Goal: Transaction & Acquisition: Purchase product/service

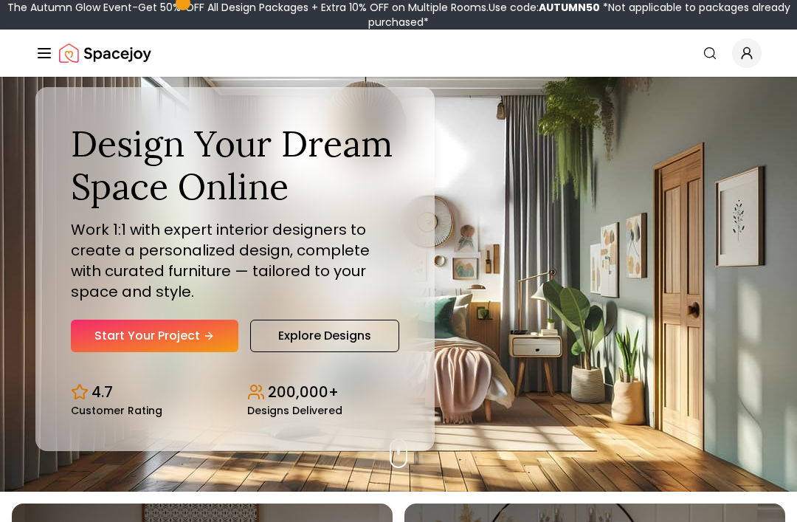
scroll to position [35, 0]
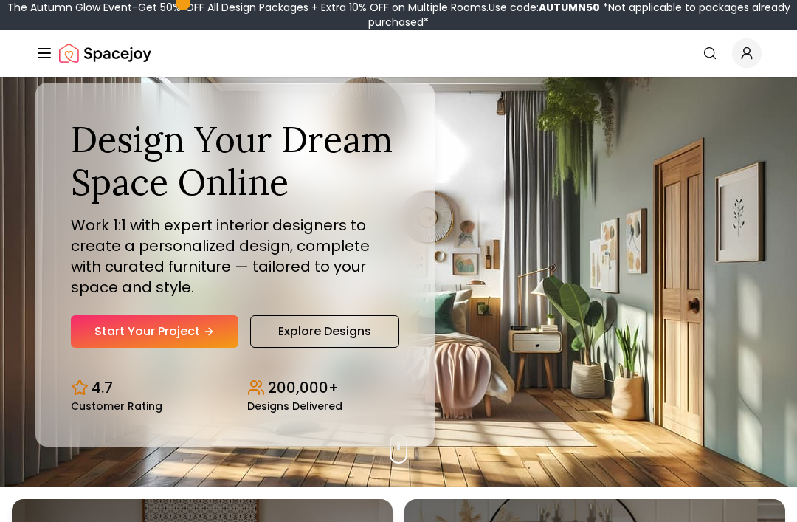
click at [111, 345] on link "Start Your Project" at bounding box center [154, 331] width 167 height 32
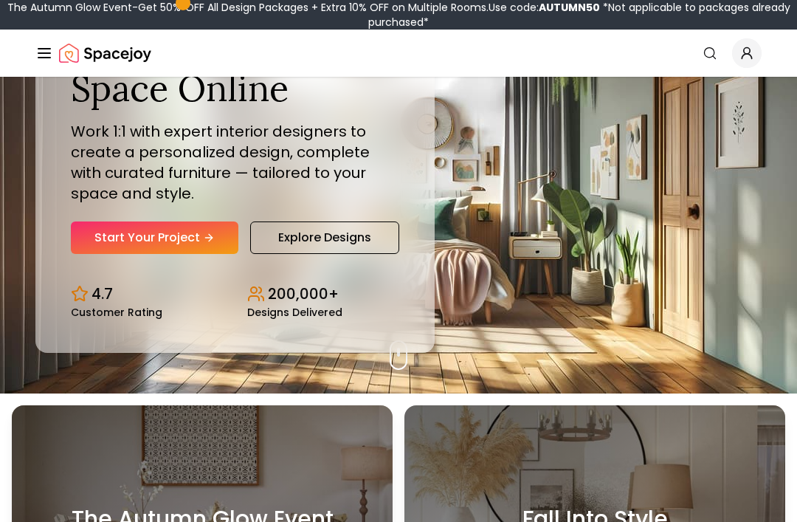
scroll to position [128, 0]
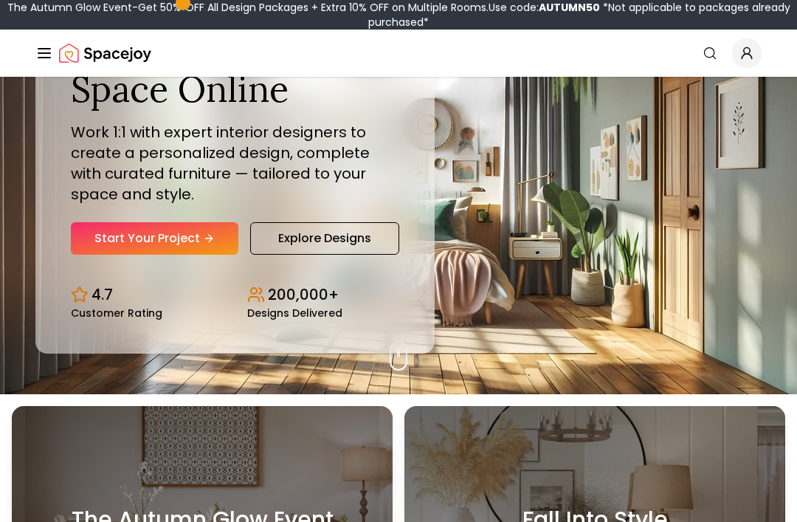
click at [128, 255] on link "Start Your Project" at bounding box center [154, 238] width 167 height 32
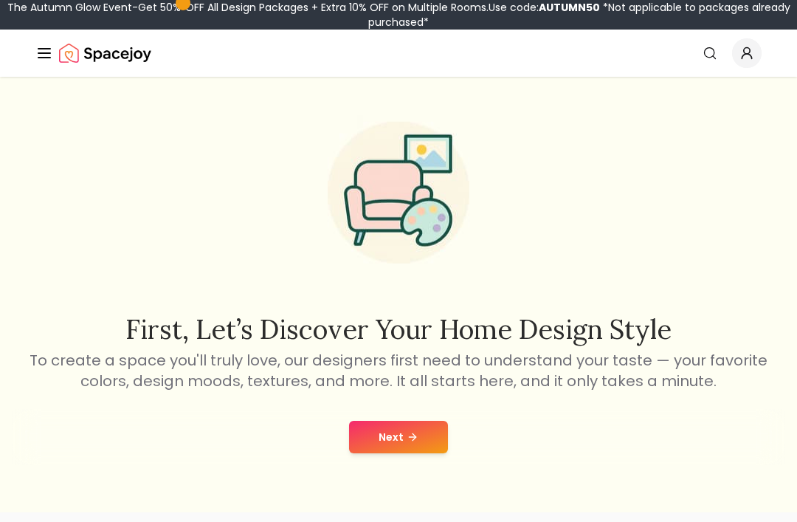
scroll to position [24, 0]
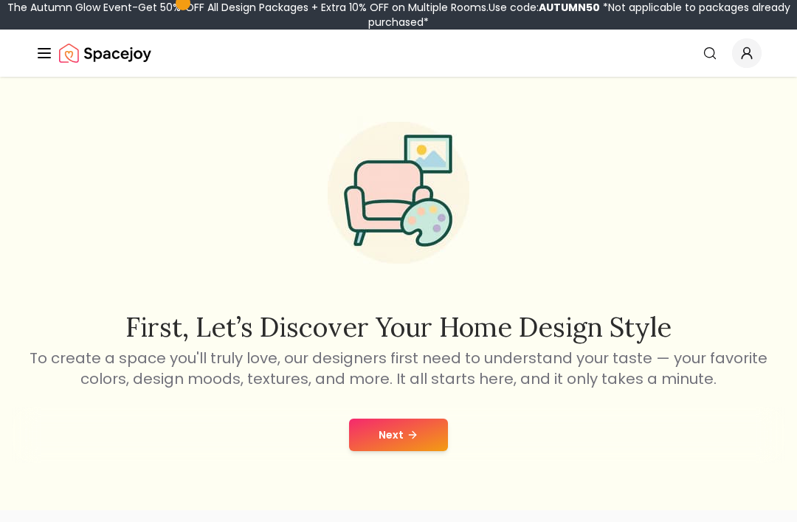
click at [387, 440] on button "Next" at bounding box center [398, 434] width 99 height 32
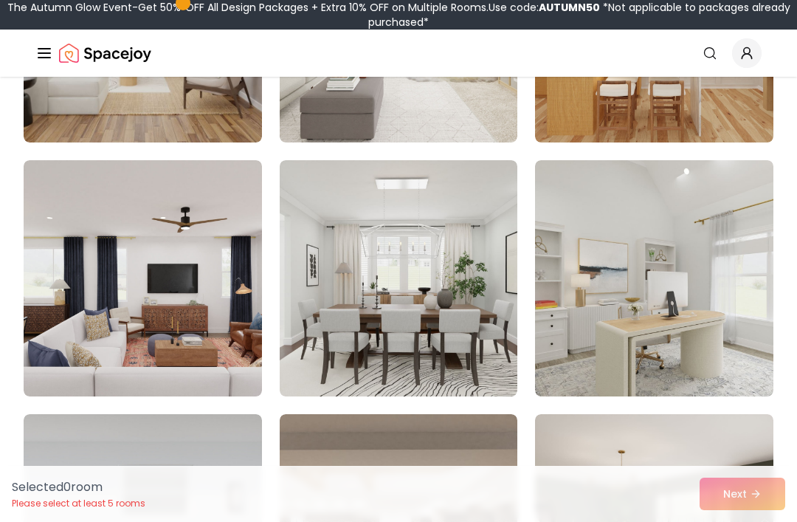
scroll to position [1580, 0]
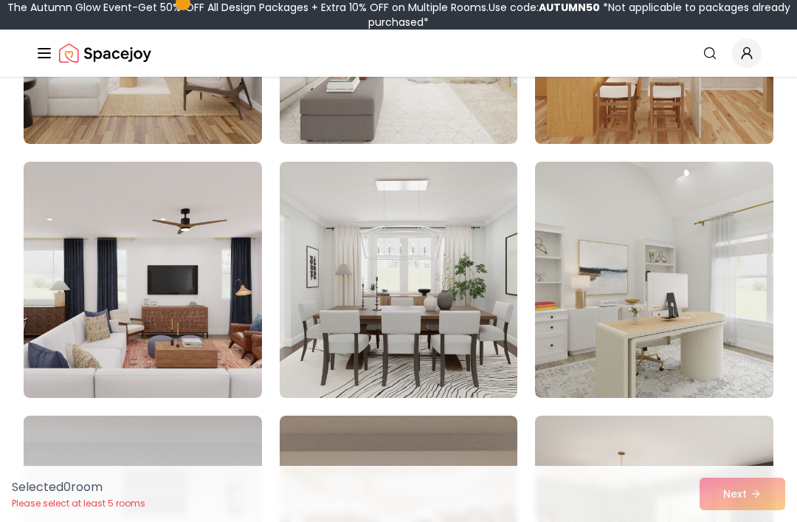
click at [342, 323] on img at bounding box center [399, 280] width 238 height 236
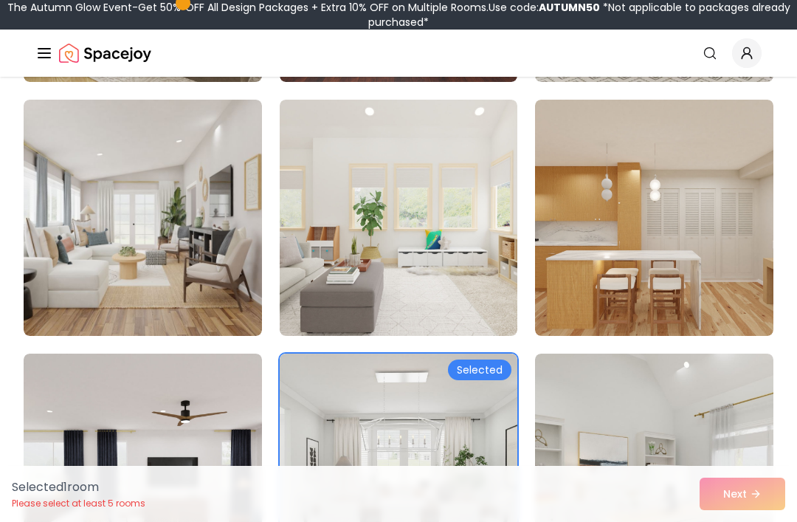
scroll to position [1386, 0]
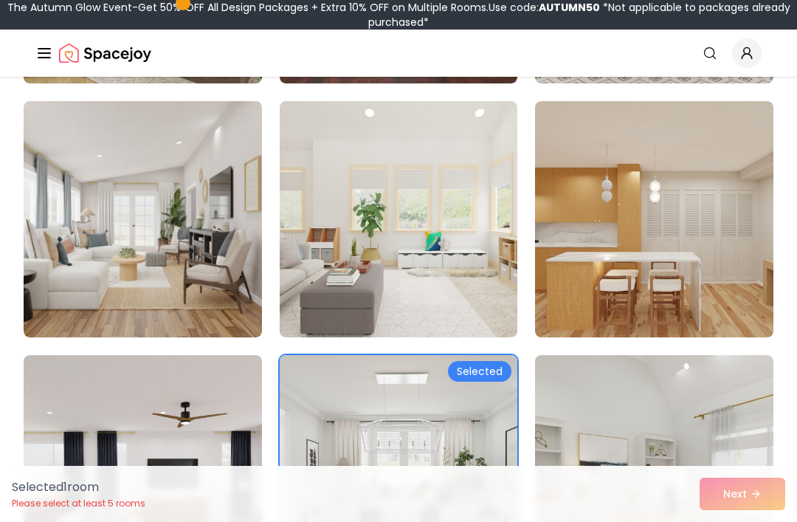
click at [159, 209] on img at bounding box center [143, 219] width 238 height 236
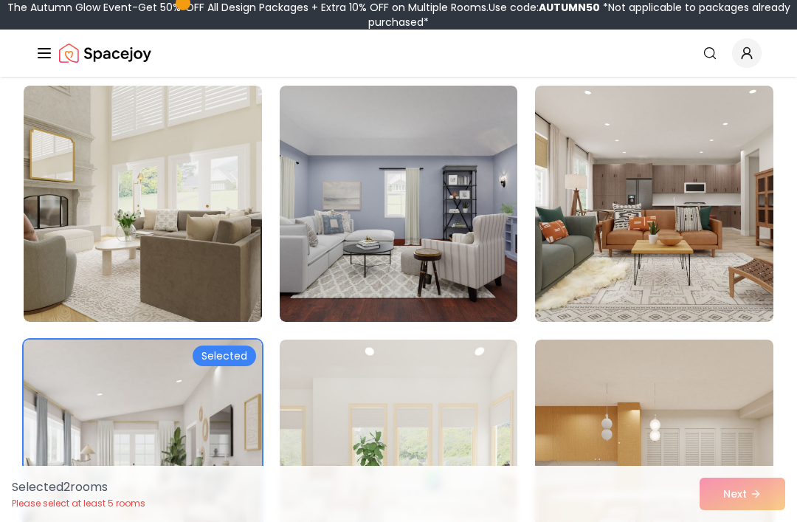
scroll to position [1153, 0]
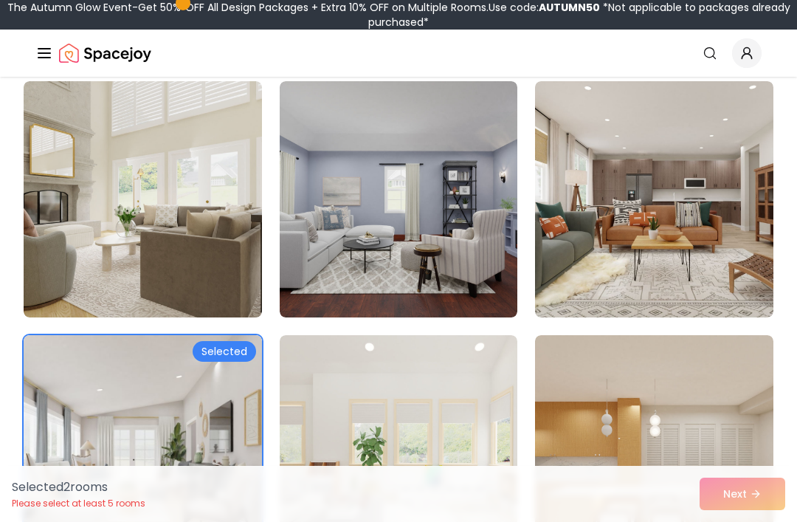
click at [731, 229] on img at bounding box center [654, 199] width 238 height 236
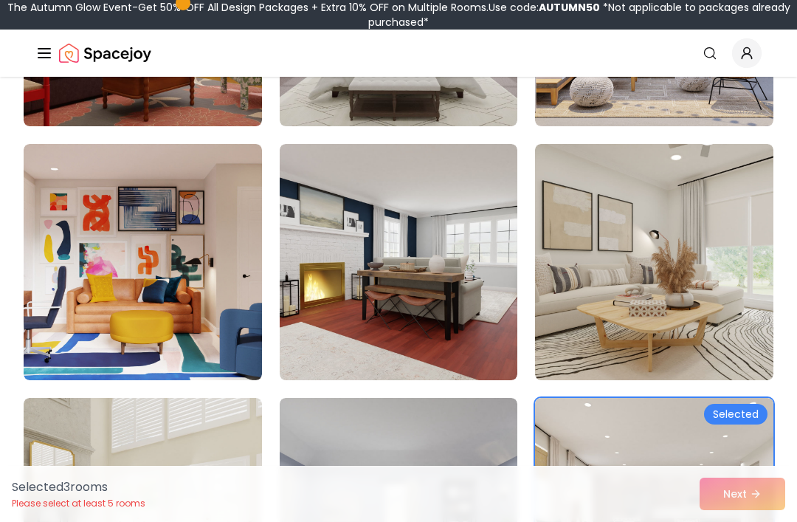
scroll to position [833, 0]
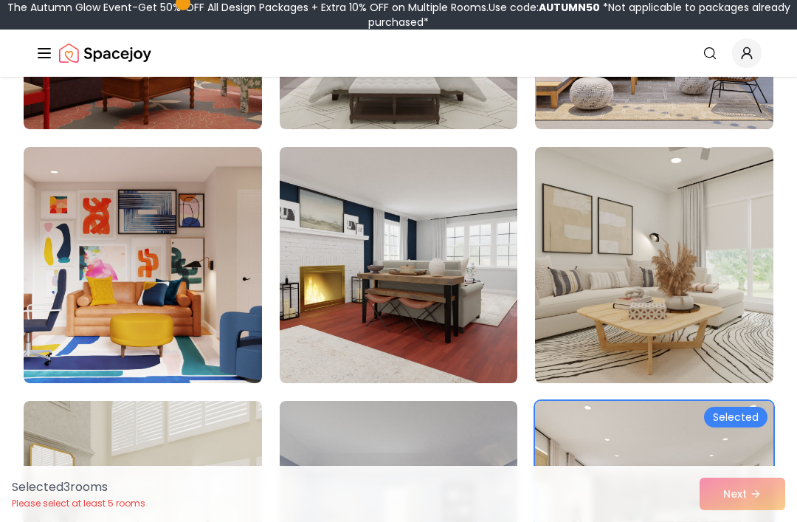
click at [335, 268] on img at bounding box center [399, 265] width 238 height 236
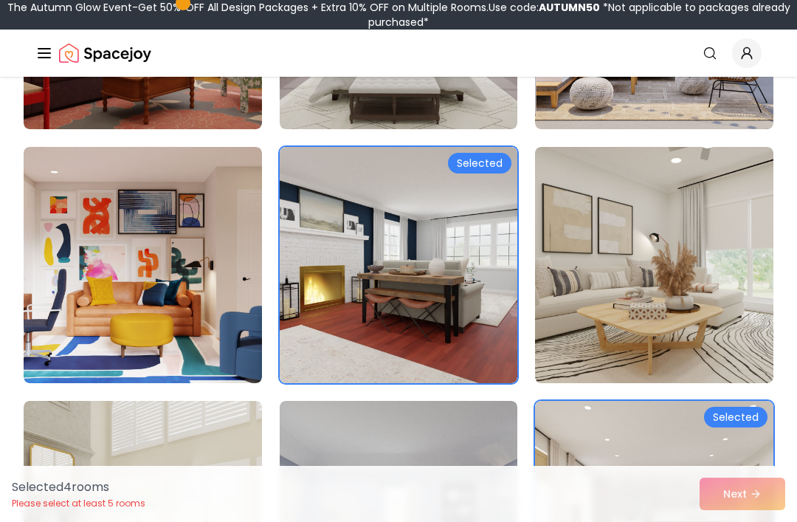
click at [739, 272] on img at bounding box center [654, 265] width 238 height 236
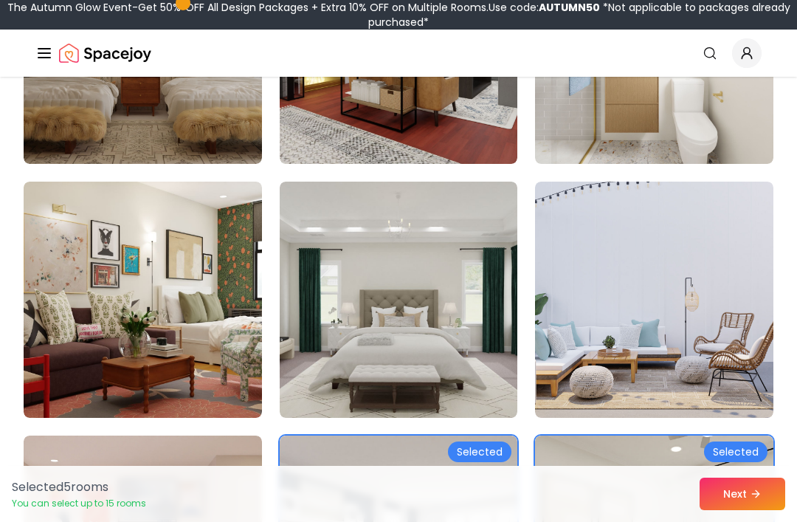
scroll to position [543, 0]
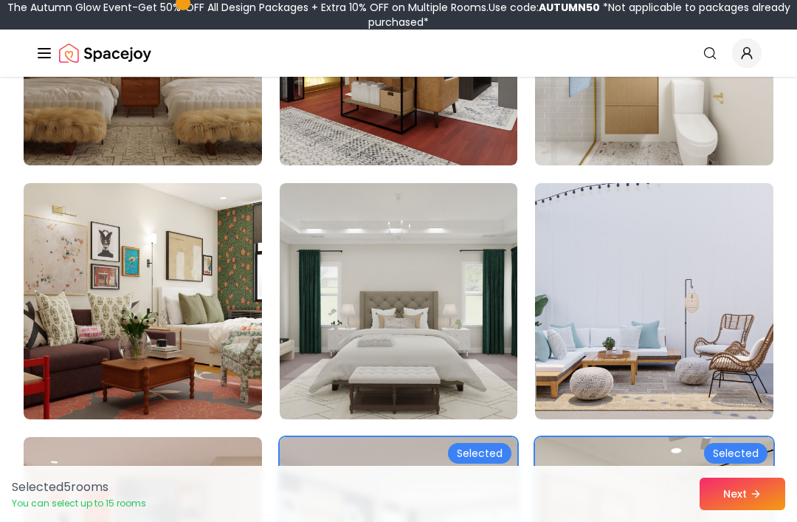
click at [348, 286] on img at bounding box center [399, 301] width 238 height 236
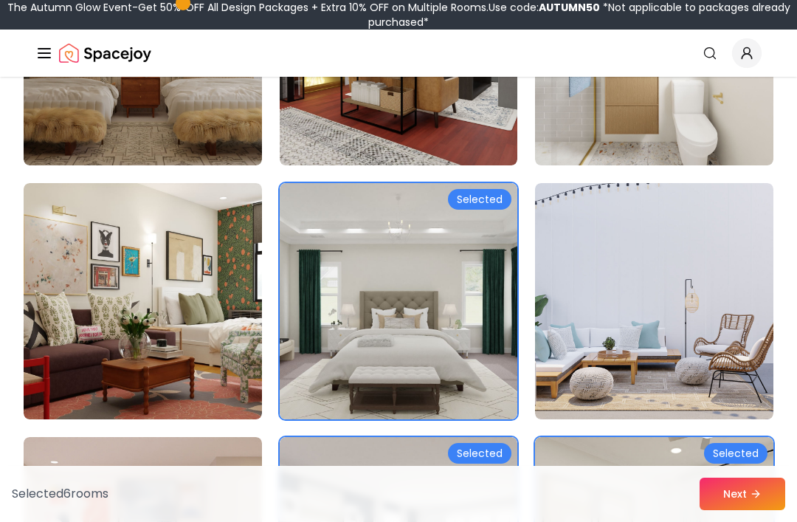
click at [749, 264] on img at bounding box center [654, 301] width 238 height 236
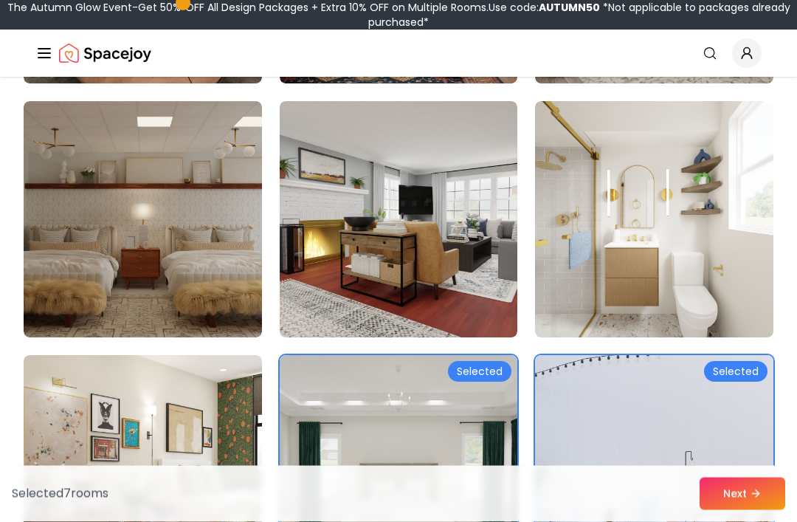
scroll to position [365, 0]
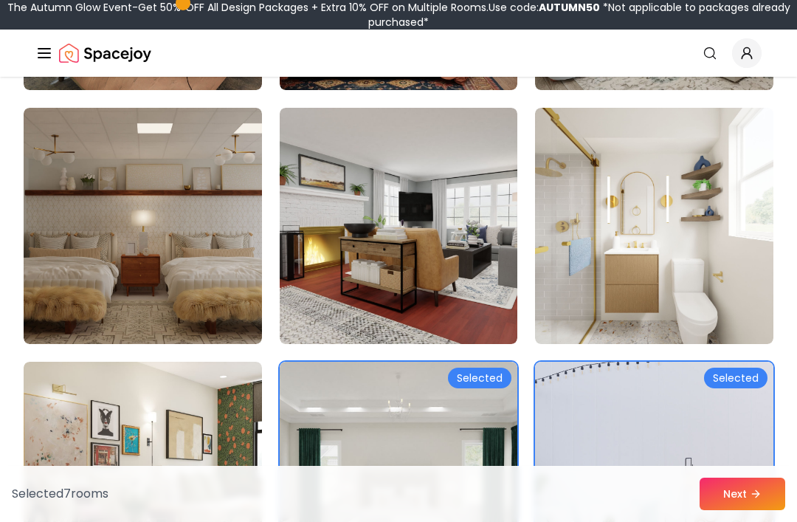
click at [736, 218] on img at bounding box center [654, 226] width 238 height 236
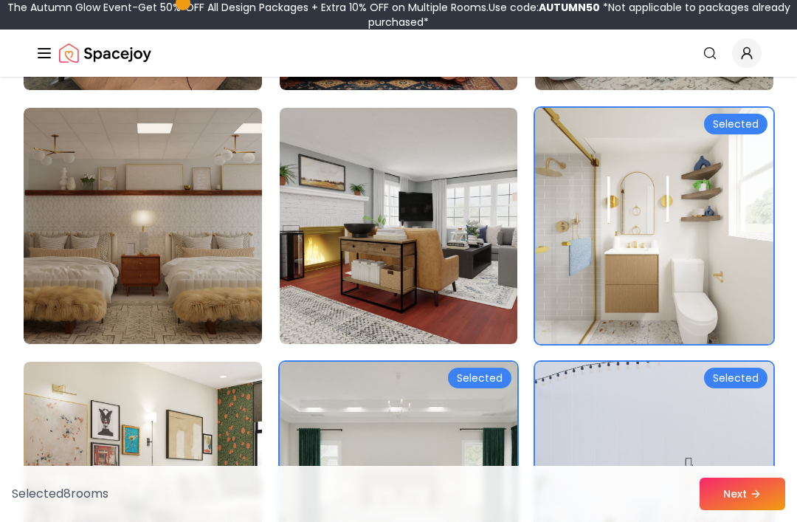
click at [314, 216] on img at bounding box center [399, 226] width 238 height 236
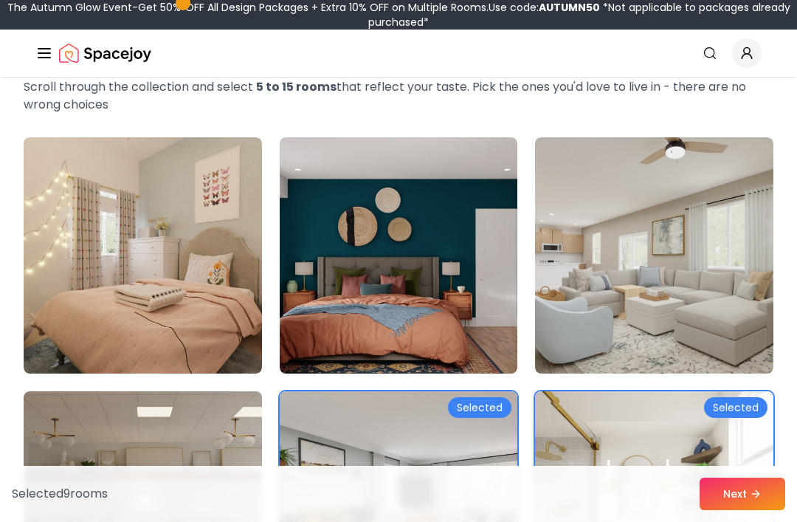
scroll to position [76, 0]
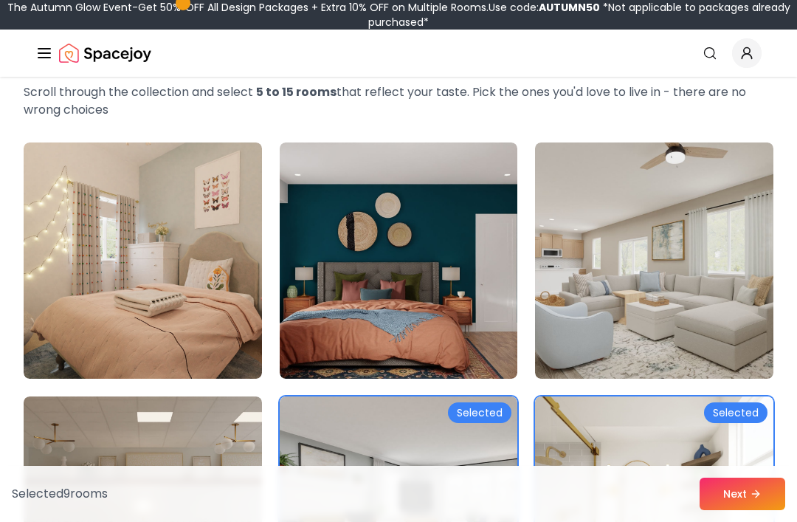
click at [743, 263] on img at bounding box center [654, 260] width 238 height 236
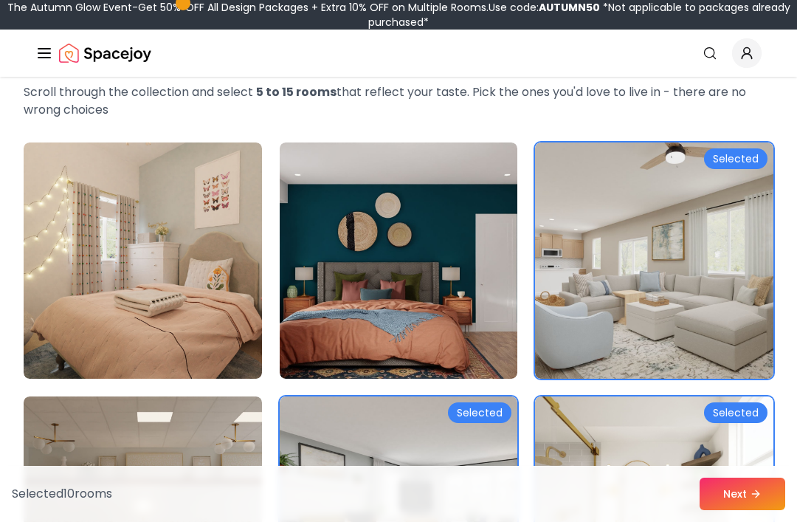
click at [339, 285] on img at bounding box center [399, 260] width 238 height 236
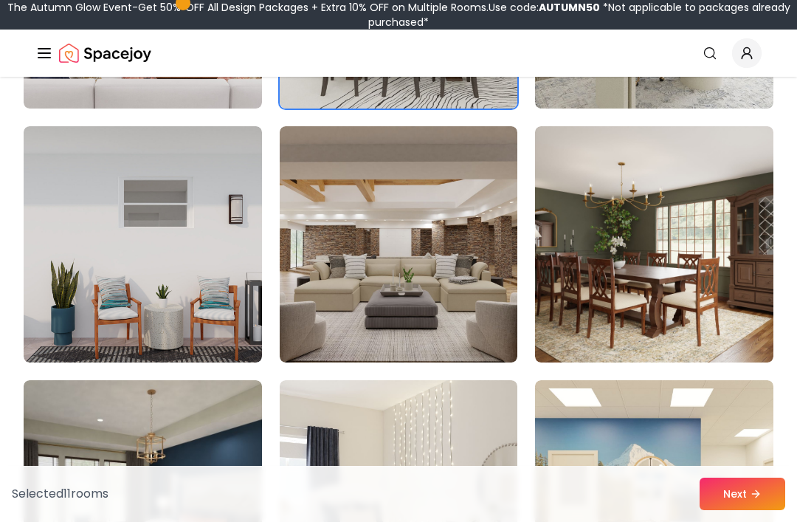
scroll to position [1871, 0]
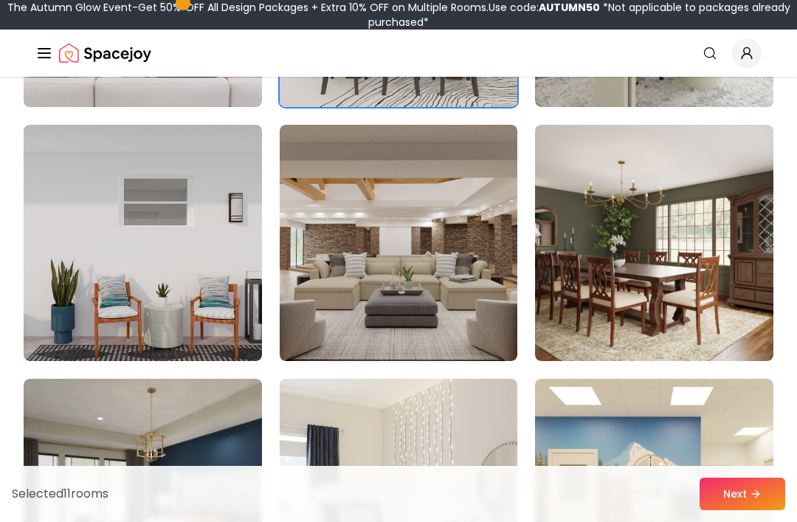
click at [727, 274] on img at bounding box center [654, 243] width 238 height 236
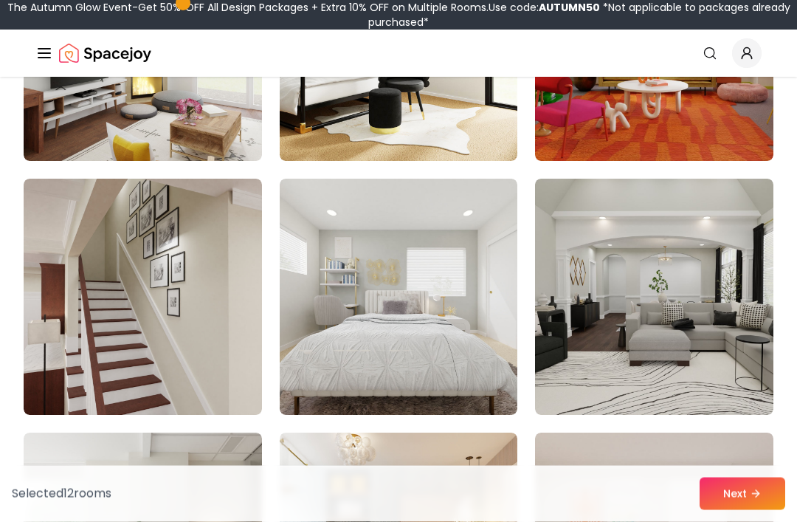
scroll to position [7147, 0]
click at [698, 312] on img at bounding box center [654, 297] width 238 height 236
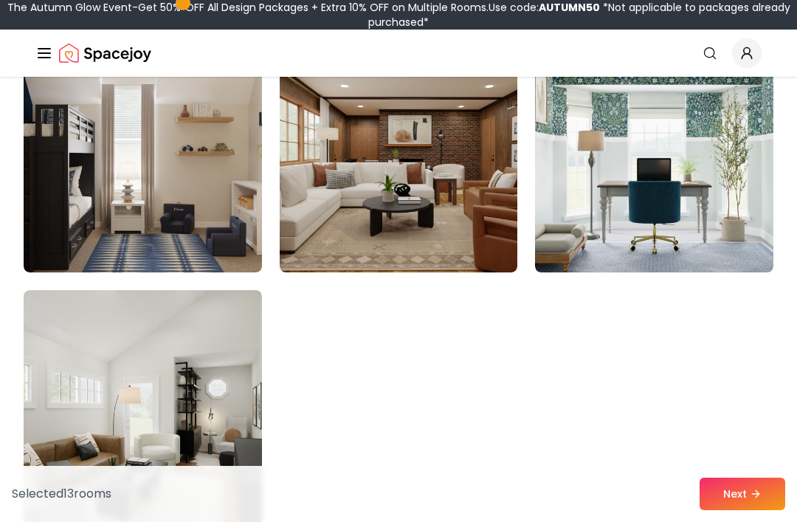
scroll to position [8304, 0]
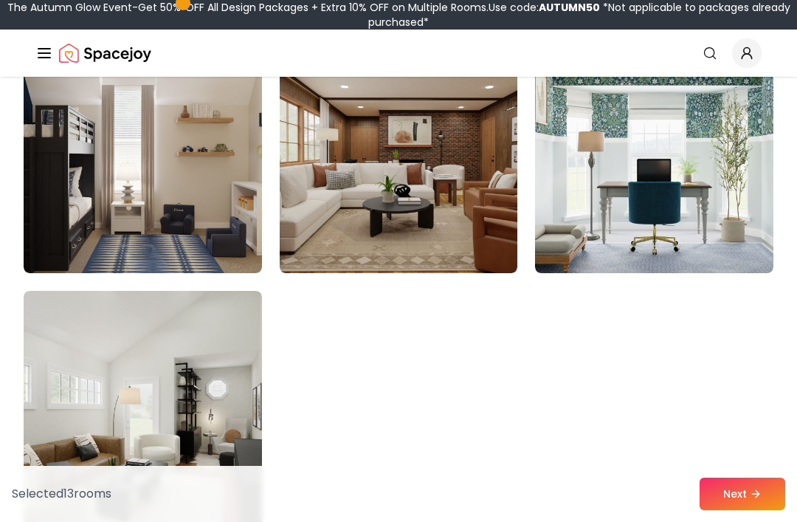
click at [72, 351] on img at bounding box center [143, 409] width 238 height 236
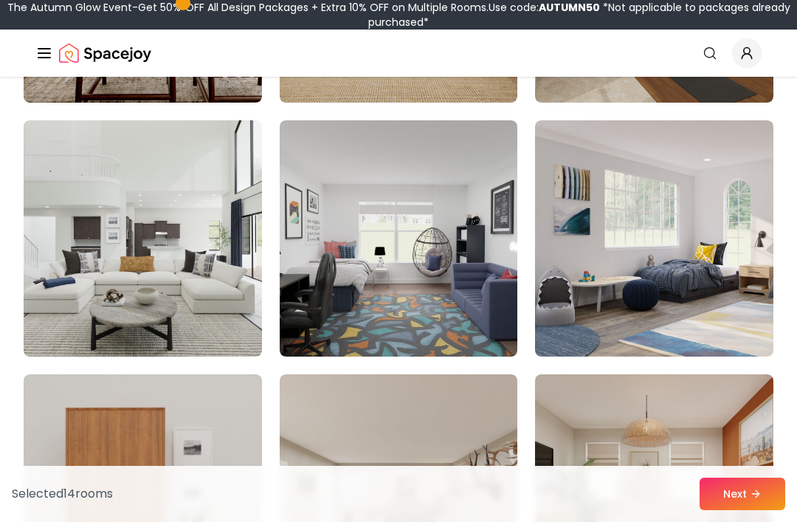
scroll to position [6189, 0]
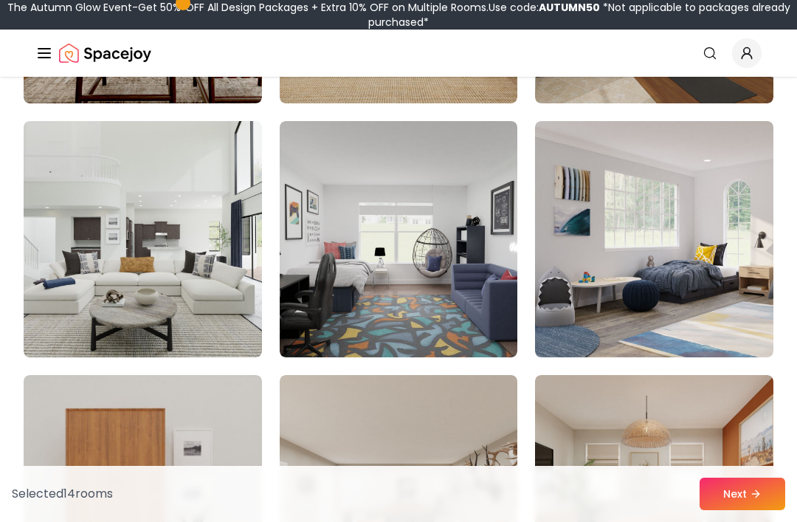
click at [77, 232] on img at bounding box center [143, 239] width 238 height 236
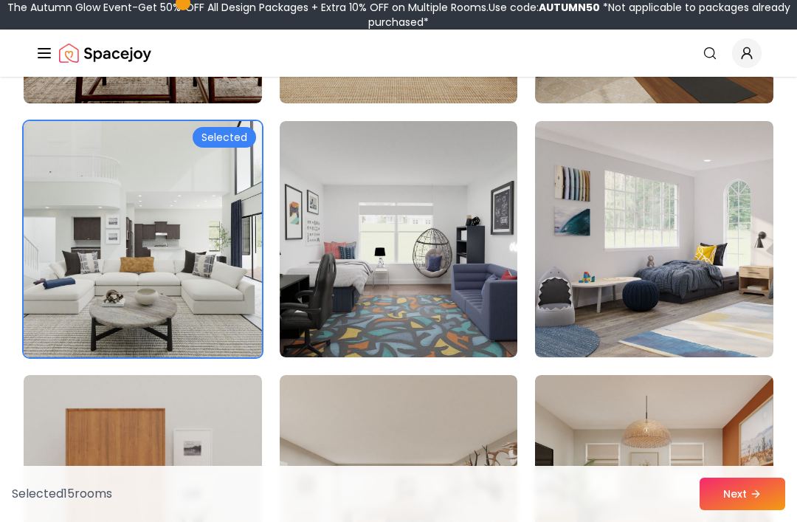
click at [767, 510] on button "Next" at bounding box center [743, 493] width 86 height 32
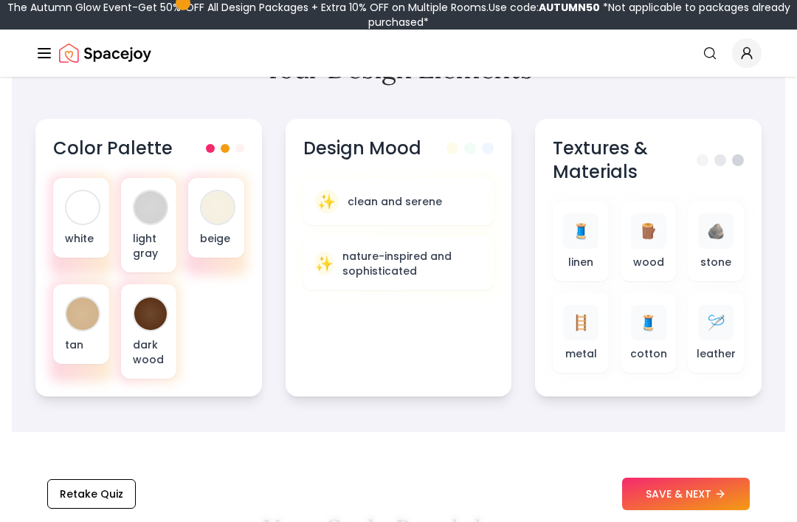
scroll to position [570, 0]
click at [722, 500] on icon at bounding box center [720, 494] width 12 height 12
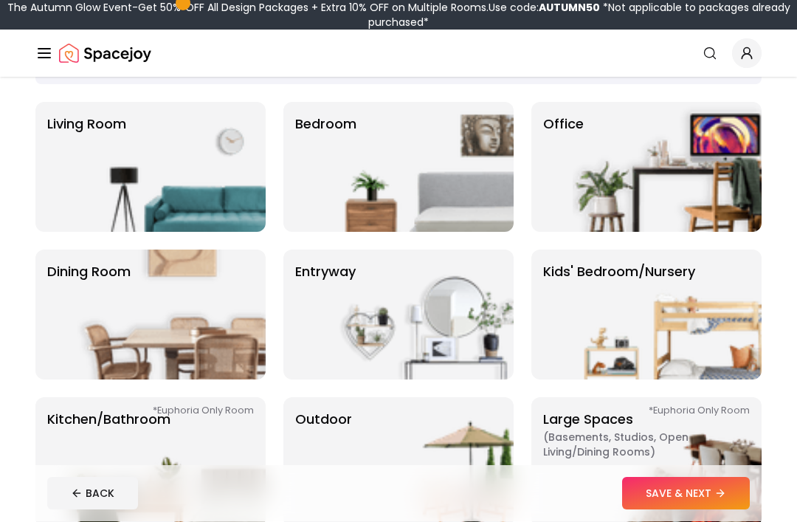
scroll to position [80, 0]
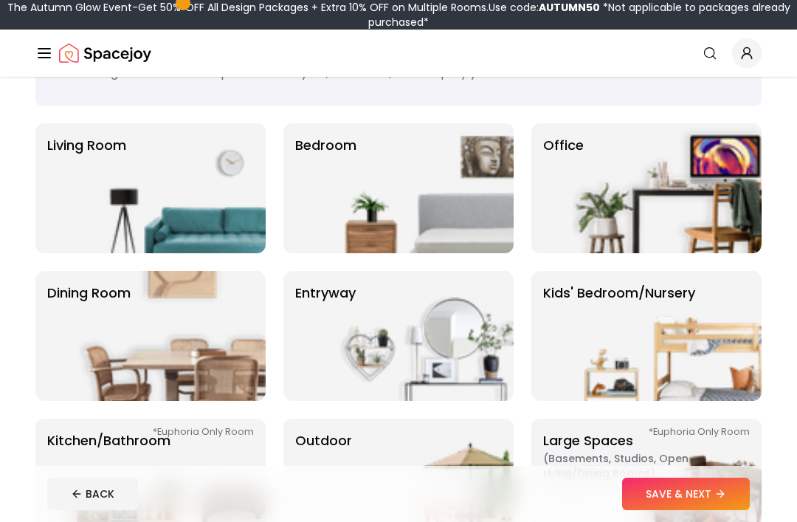
click at [337, 168] on img at bounding box center [419, 188] width 189 height 130
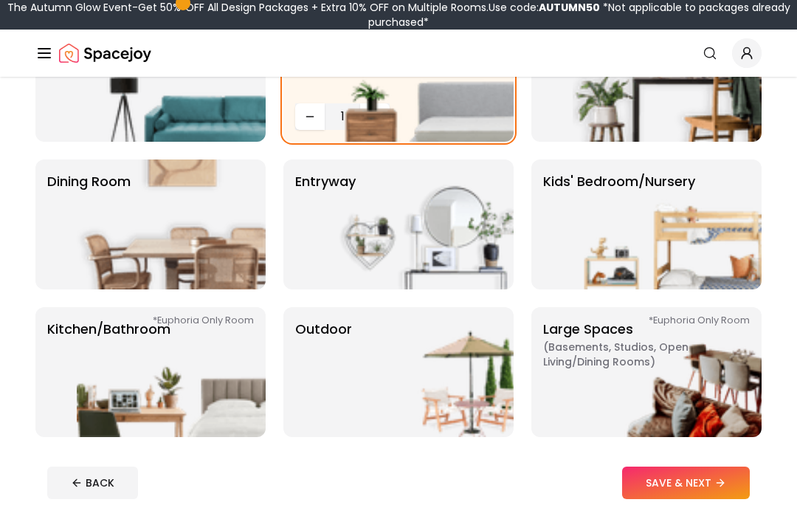
scroll to position [197, 0]
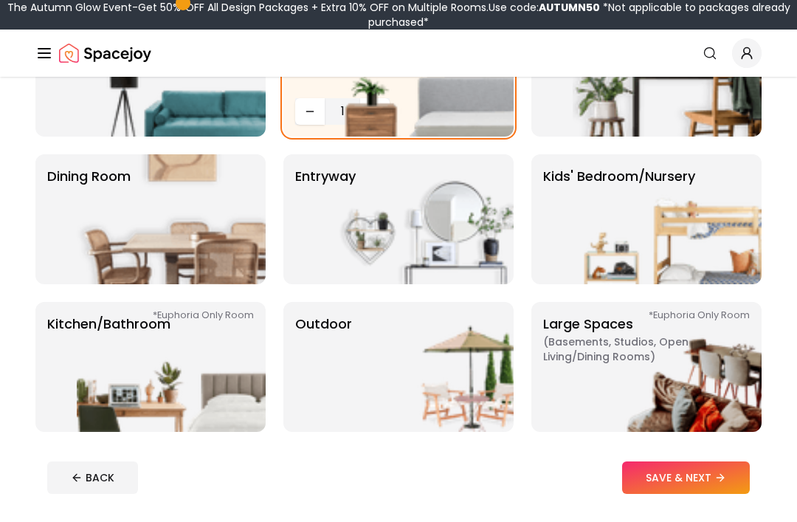
click at [92, 371] on img at bounding box center [171, 367] width 189 height 130
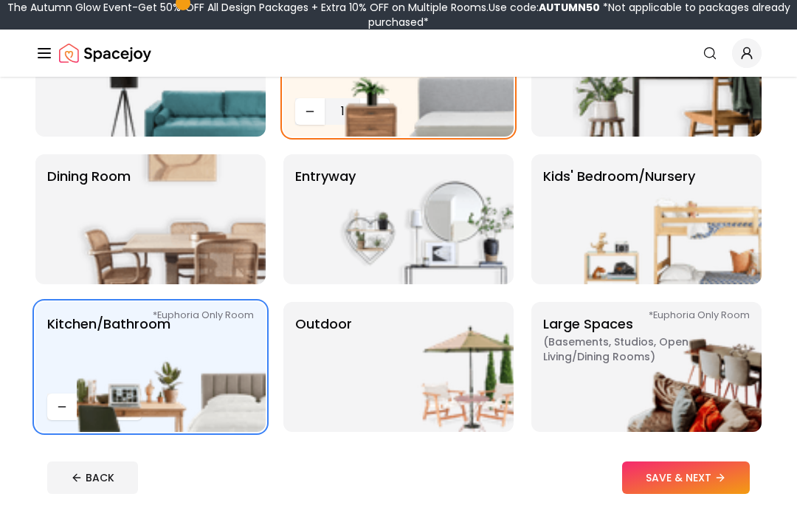
click at [719, 476] on icon at bounding box center [720, 478] width 12 height 12
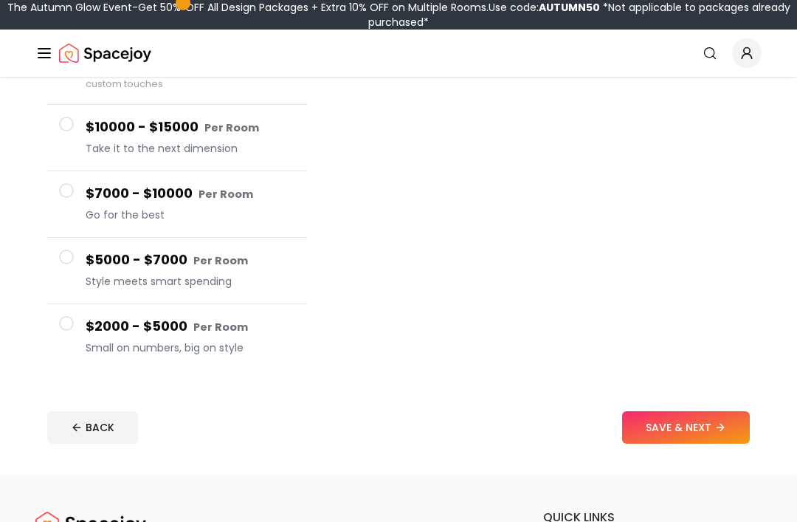
scroll to position [213, 0]
click at [65, 327] on span at bounding box center [66, 323] width 15 height 15
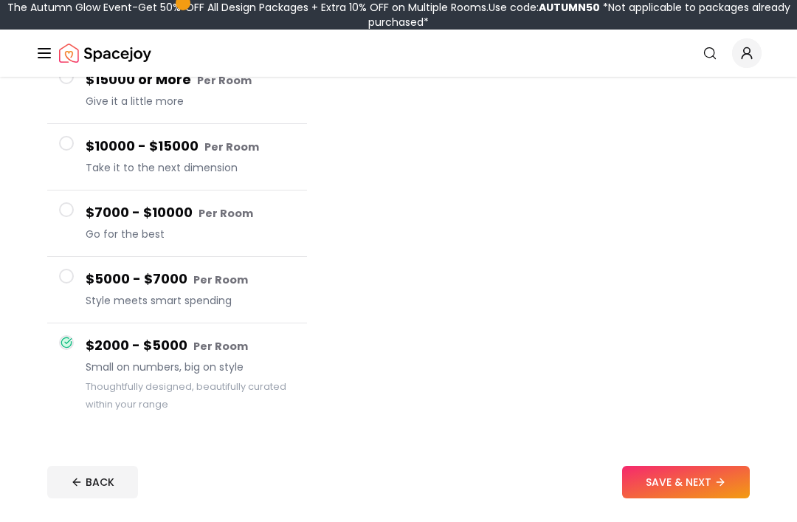
scroll to position [159, 0]
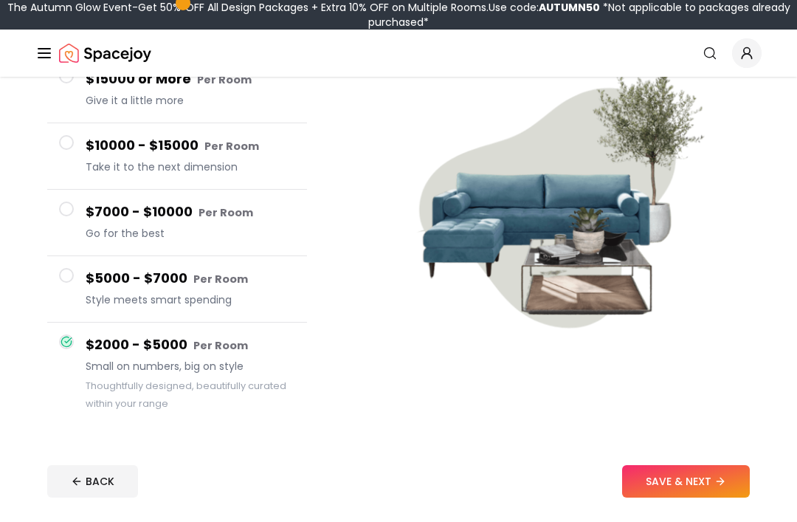
click at [65, 218] on button "$7000 - $10000 Per Room Go for the best" at bounding box center [177, 223] width 260 height 66
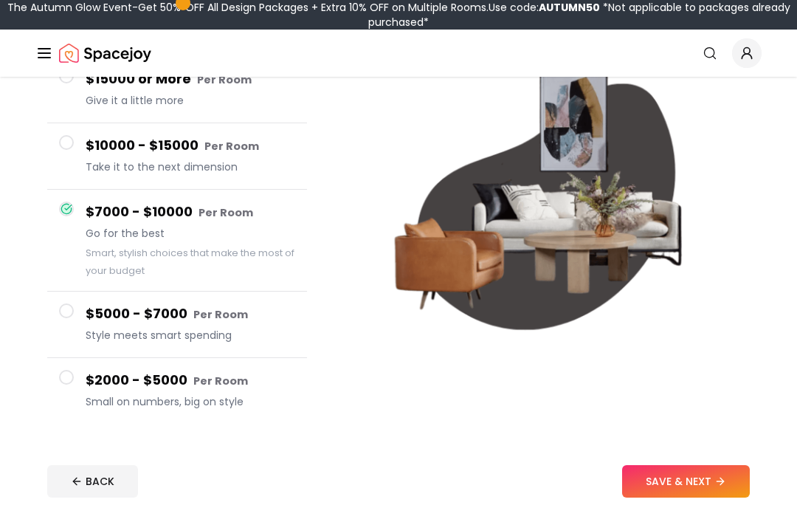
click at [727, 469] on button "SAVE & NEXT" at bounding box center [686, 481] width 128 height 32
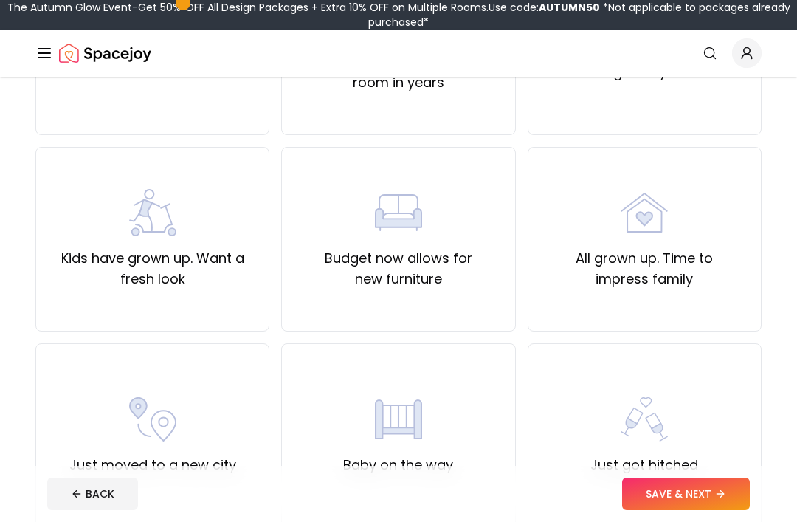
scroll to position [251, 0]
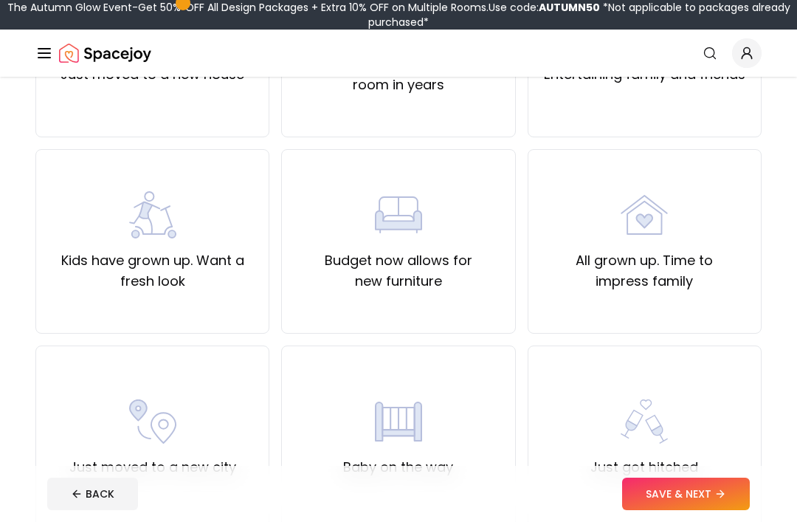
click at [720, 245] on div "All grown up. Time to impress family" at bounding box center [644, 241] width 209 height 100
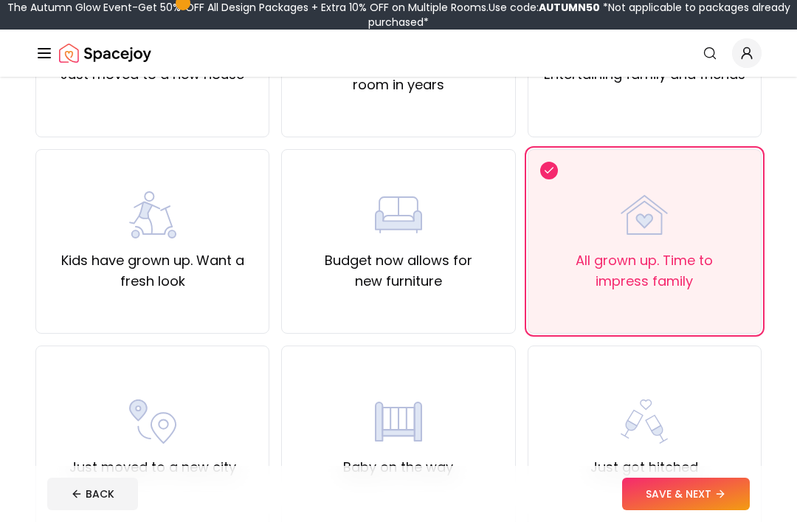
click at [714, 480] on button "SAVE & NEXT" at bounding box center [686, 493] width 128 height 32
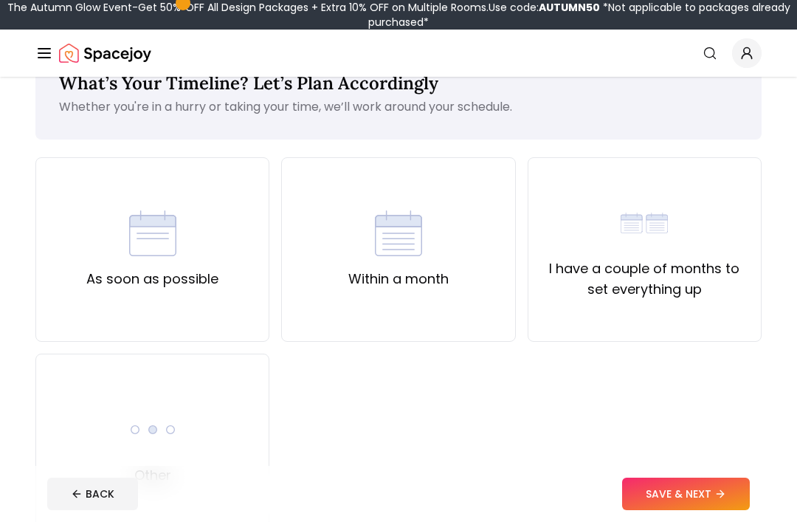
scroll to position [49, 0]
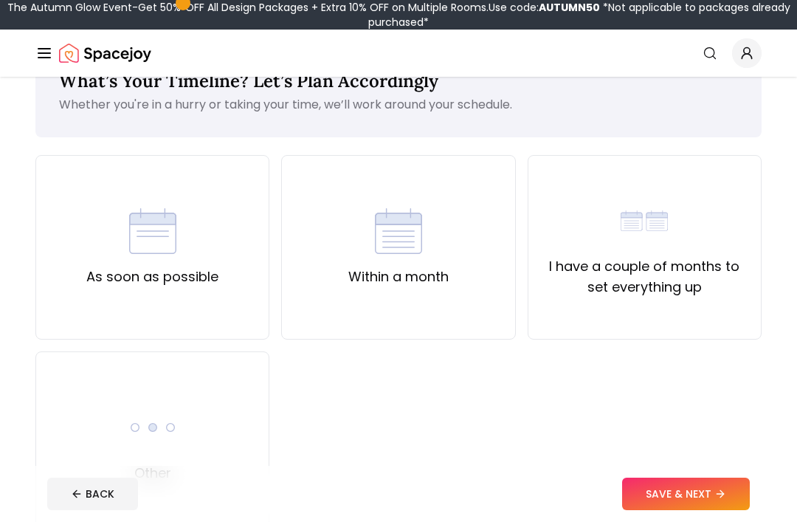
click at [472, 303] on div "Within a month" at bounding box center [398, 247] width 234 height 184
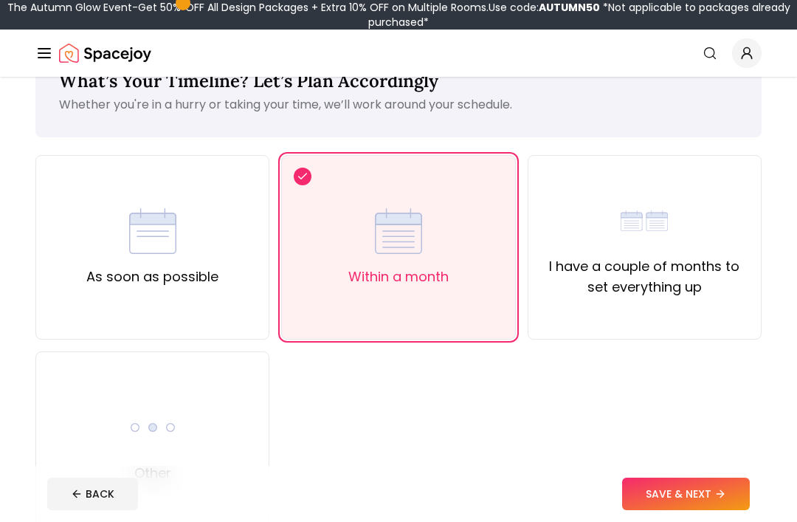
click at [713, 510] on button "SAVE & NEXT" at bounding box center [686, 493] width 128 height 32
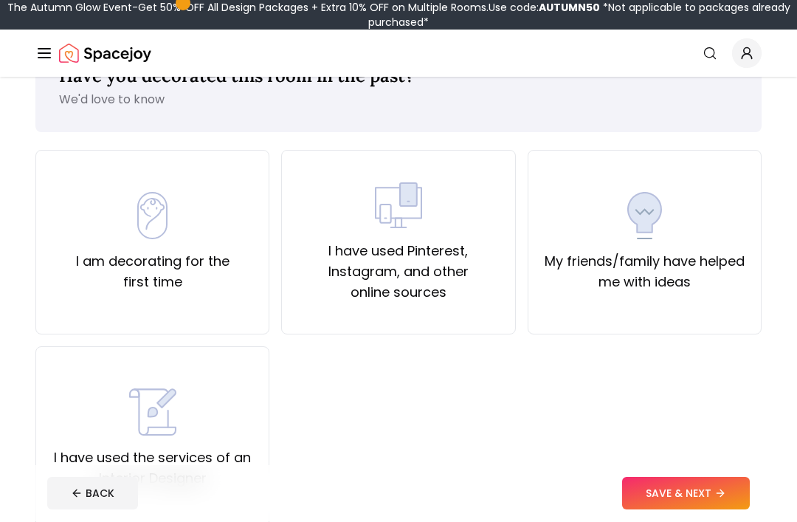
scroll to position [55, 0]
click at [500, 295] on label "I have used Pinterest, Instagram, and other online sources" at bounding box center [398, 271] width 209 height 62
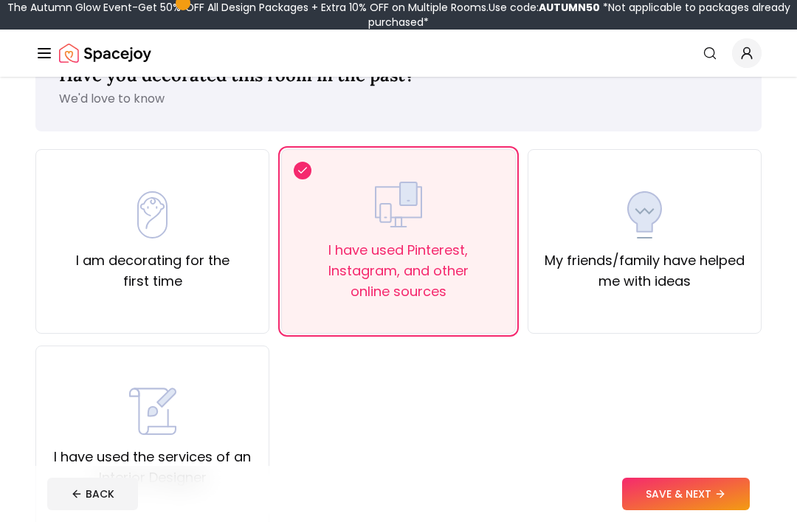
click at [707, 510] on button "SAVE & NEXT" at bounding box center [686, 493] width 128 height 32
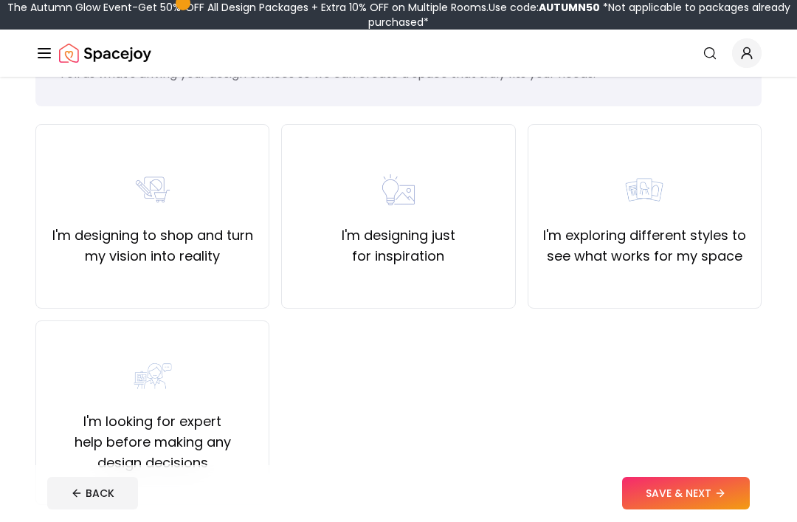
scroll to position [80, 0]
click at [60, 258] on label "I'm designing to shop and turn my vision into reality" at bounding box center [152, 245] width 209 height 41
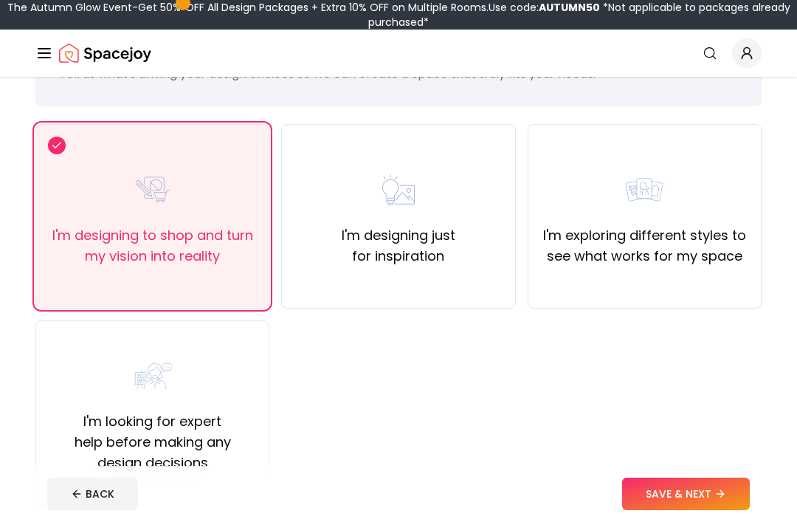
click at [725, 510] on button "SAVE & NEXT" at bounding box center [686, 493] width 128 height 32
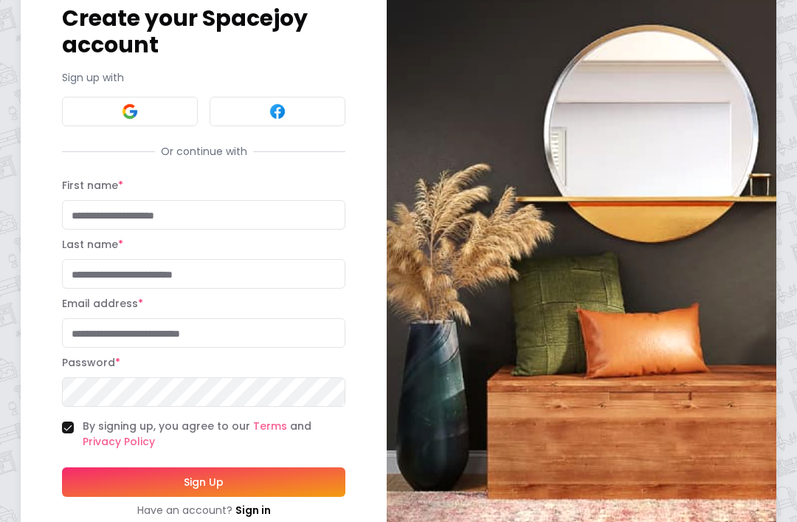
scroll to position [97, 0]
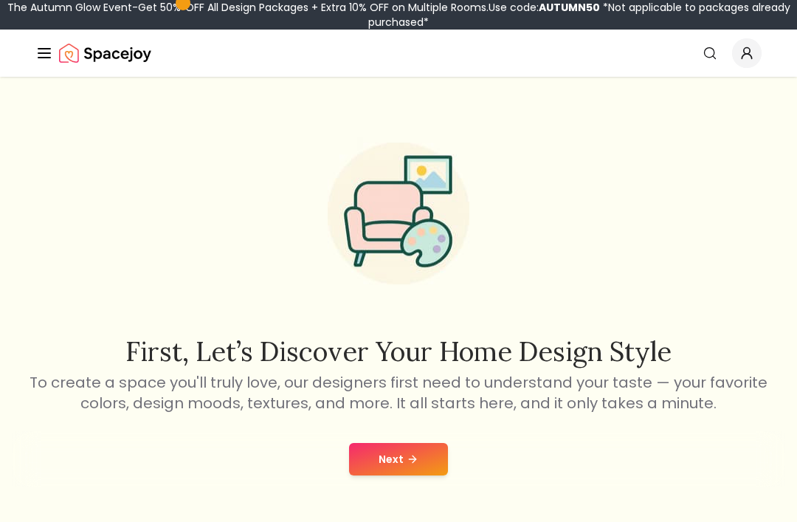
click at [755, 48] on span "Global" at bounding box center [747, 53] width 30 height 30
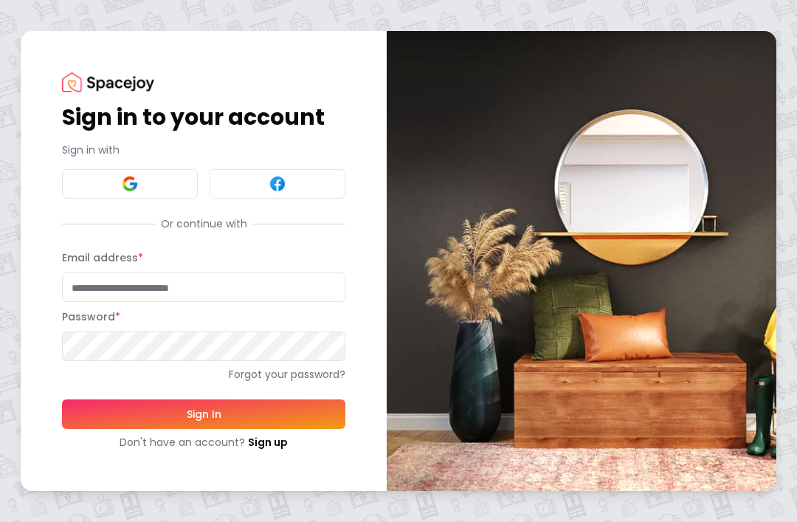
click at [257, 461] on div "Sign in to your account Sign in with Or continue with Email address * Password …" at bounding box center [204, 261] width 366 height 460
click at [263, 448] on link "Sign up" at bounding box center [268, 442] width 40 height 15
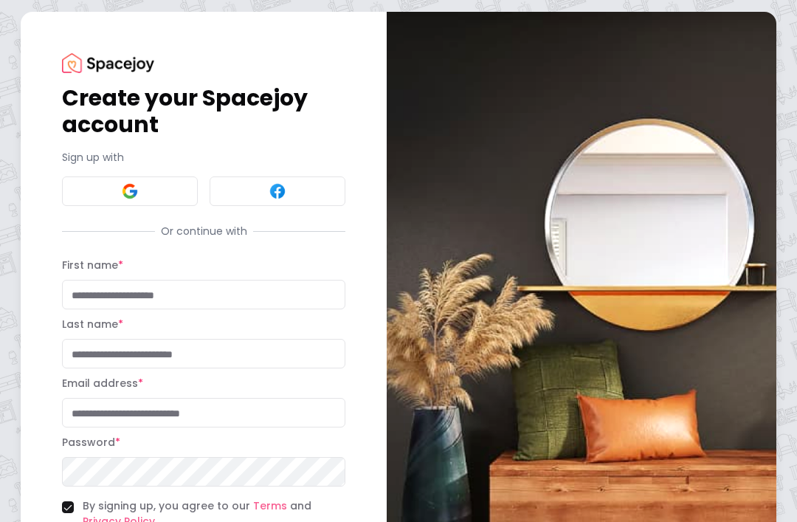
click at [81, 294] on input "First name *" at bounding box center [203, 295] width 283 height 30
click at [75, 194] on button at bounding box center [130, 191] width 136 height 30
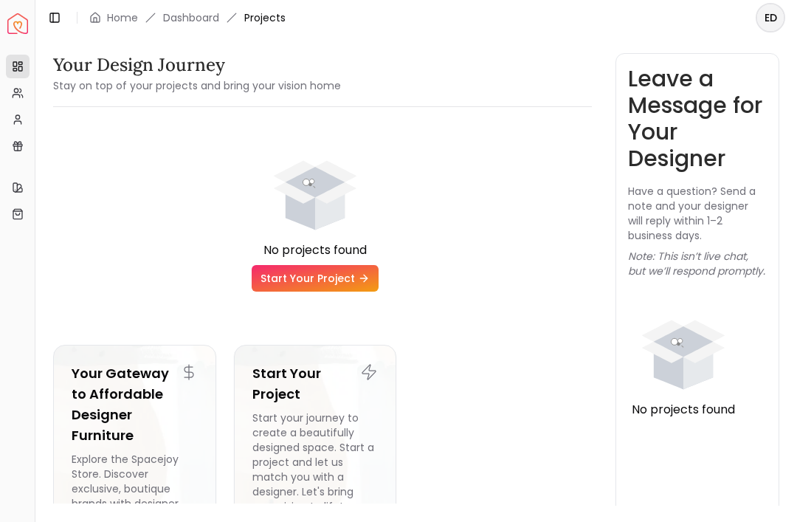
scroll to position [31, 0]
click at [255, 410] on div "Start your journey to create a beautifully designed space. Start a project and …" at bounding box center [315, 475] width 126 height 130
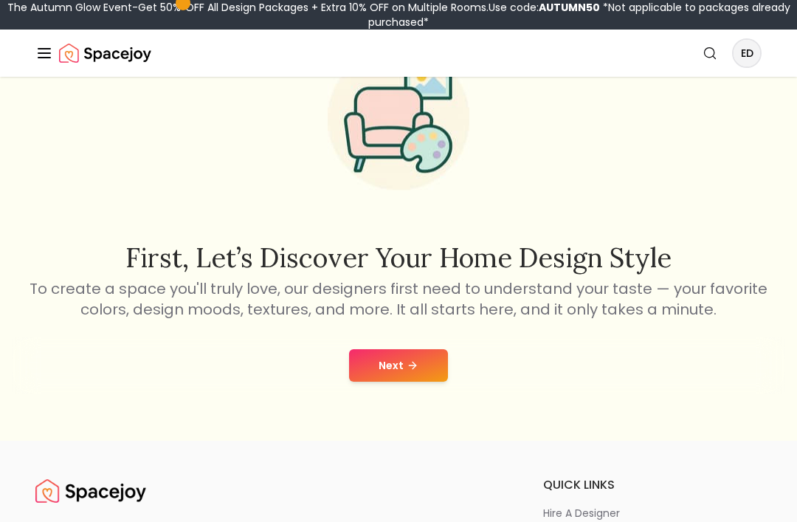
scroll to position [102, 0]
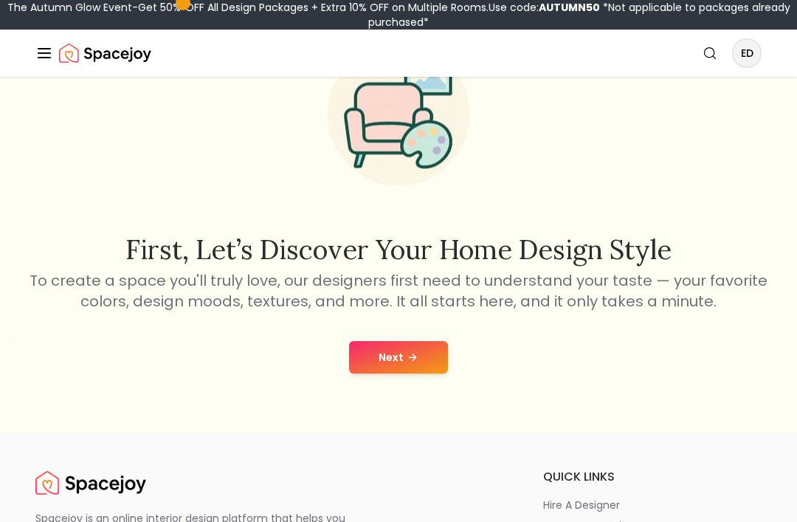
click at [426, 353] on button "Next" at bounding box center [398, 357] width 99 height 32
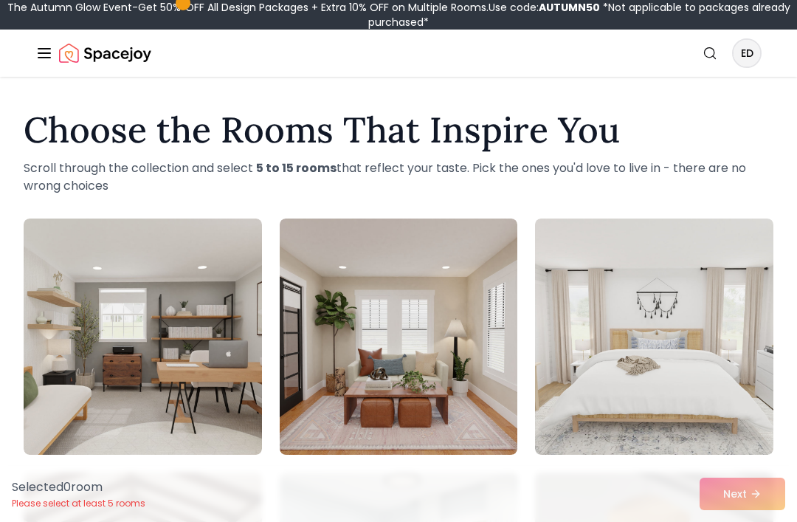
click at [80, 325] on img at bounding box center [143, 336] width 238 height 236
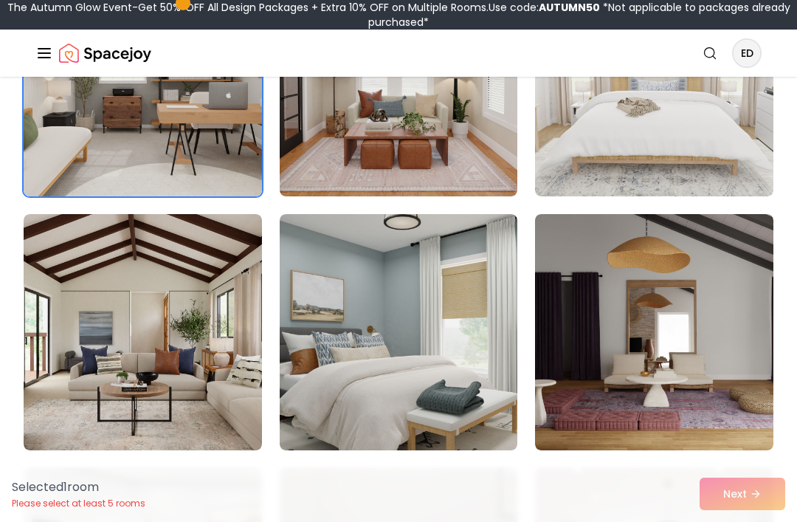
scroll to position [260, 0]
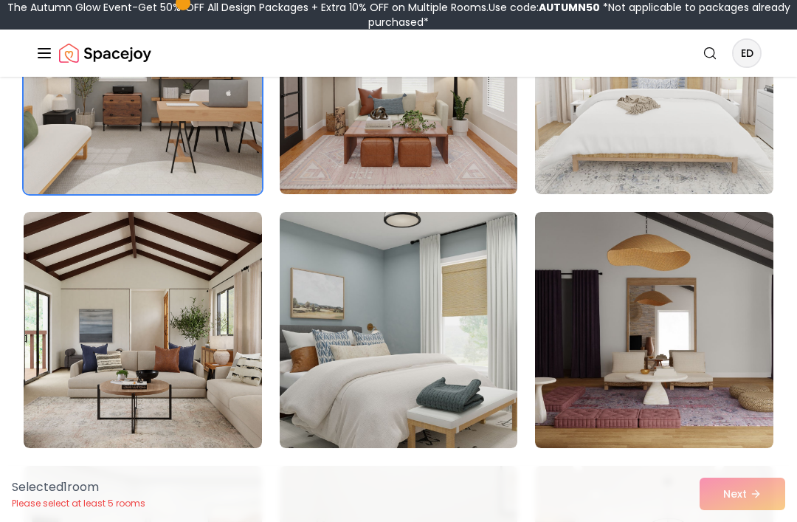
click at [62, 320] on img at bounding box center [143, 330] width 238 height 236
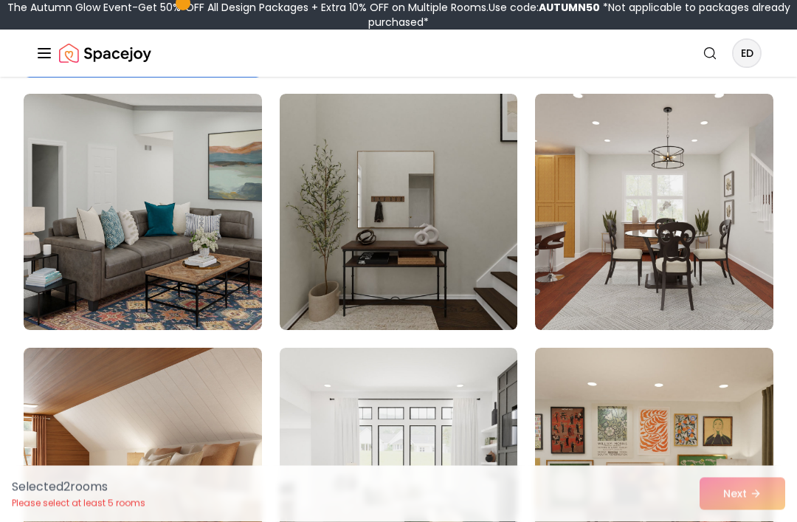
scroll to position [632, 0]
click at [335, 280] on img at bounding box center [399, 212] width 238 height 236
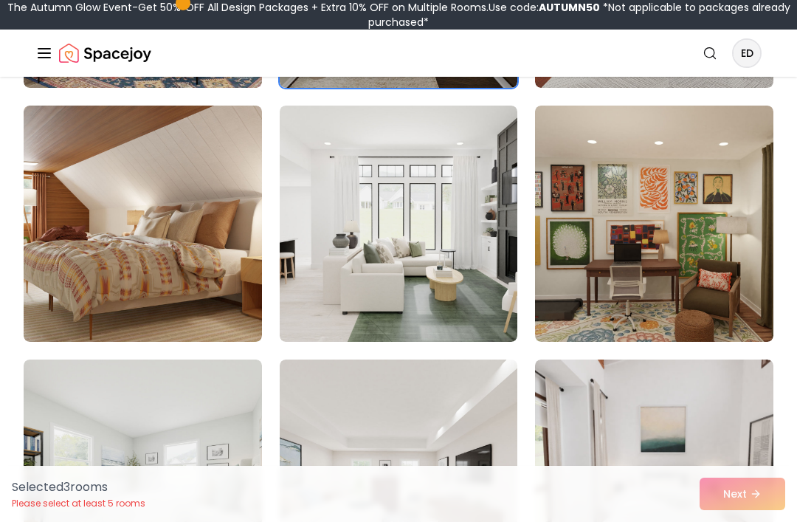
click at [475, 300] on img at bounding box center [399, 224] width 238 height 236
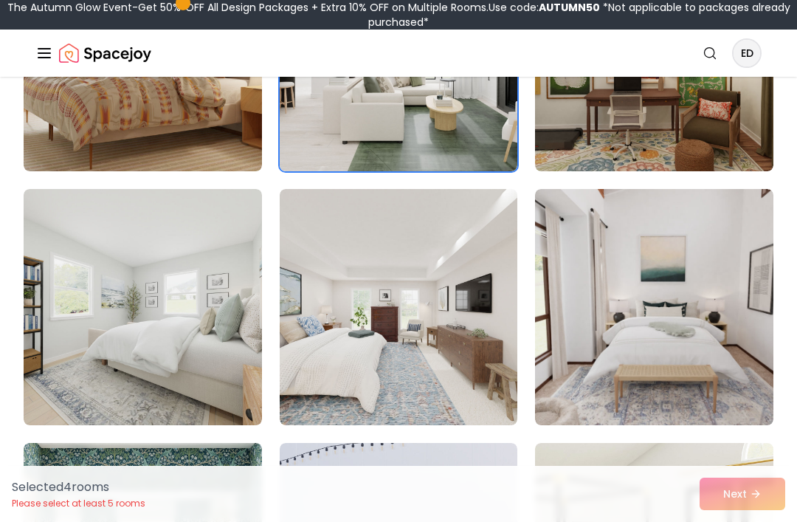
scroll to position [1049, 0]
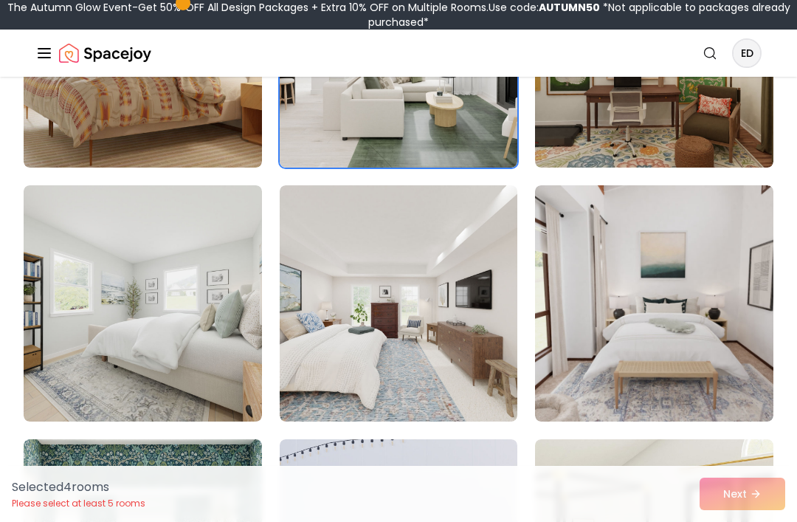
click at [93, 294] on img at bounding box center [143, 303] width 238 height 236
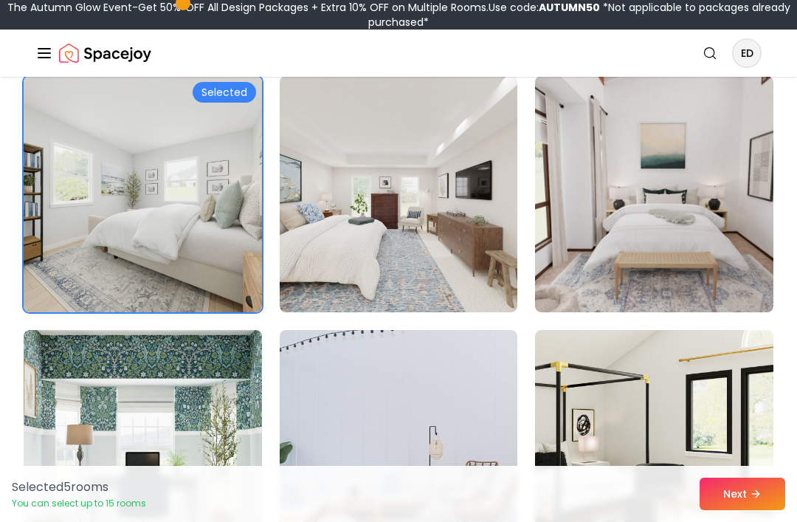
click at [731, 250] on img at bounding box center [654, 194] width 238 height 236
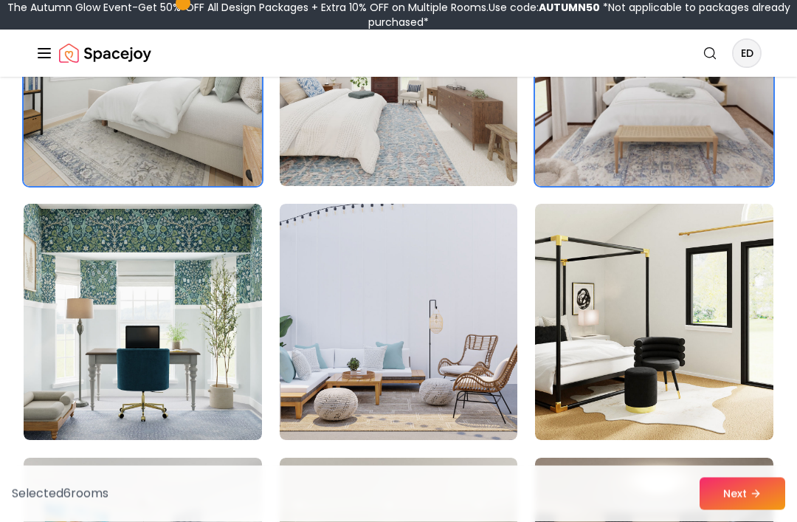
scroll to position [1284, 0]
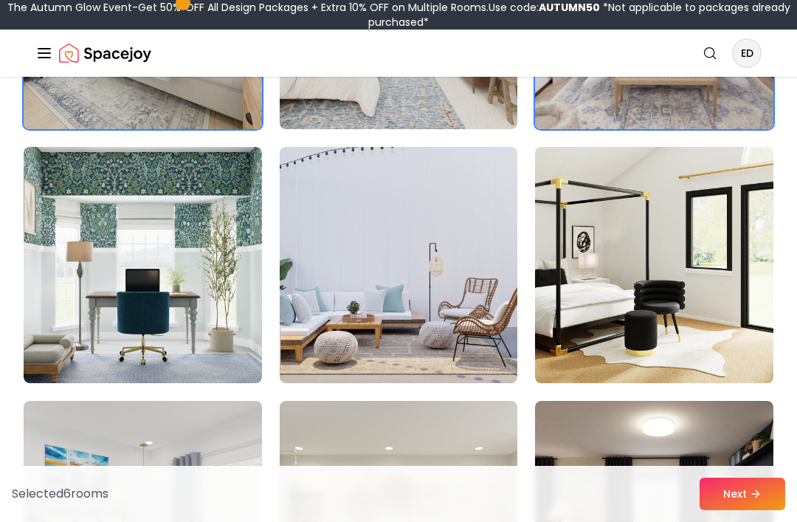
click at [705, 342] on img at bounding box center [654, 265] width 238 height 236
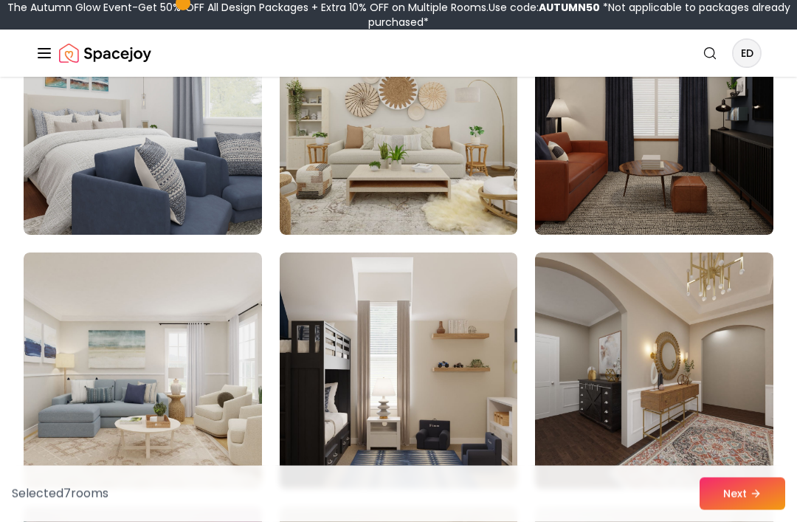
scroll to position [1743, 0]
click at [486, 202] on img at bounding box center [399, 117] width 238 height 236
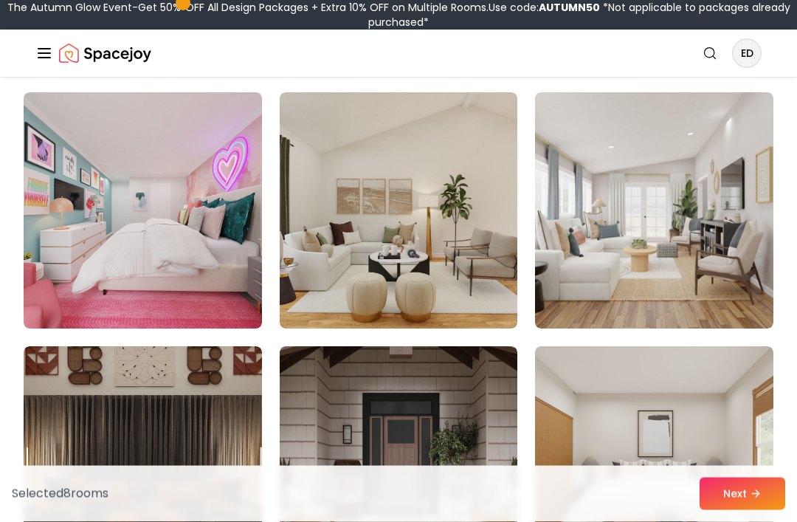
scroll to position [2157, 0]
click at [731, 273] on img at bounding box center [654, 210] width 238 height 236
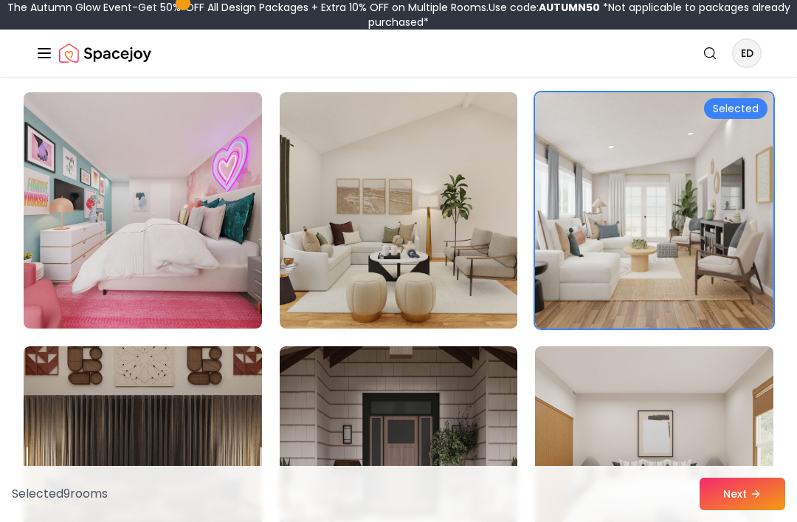
click at [491, 305] on img at bounding box center [399, 210] width 238 height 236
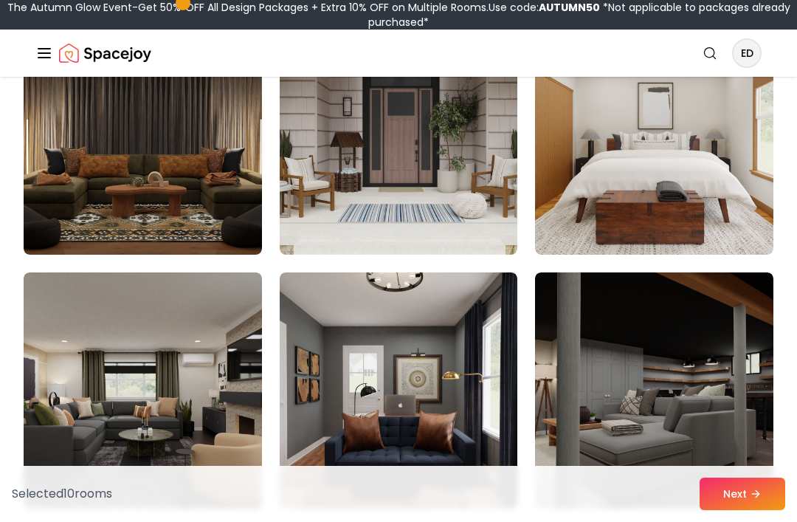
scroll to position [2484, 0]
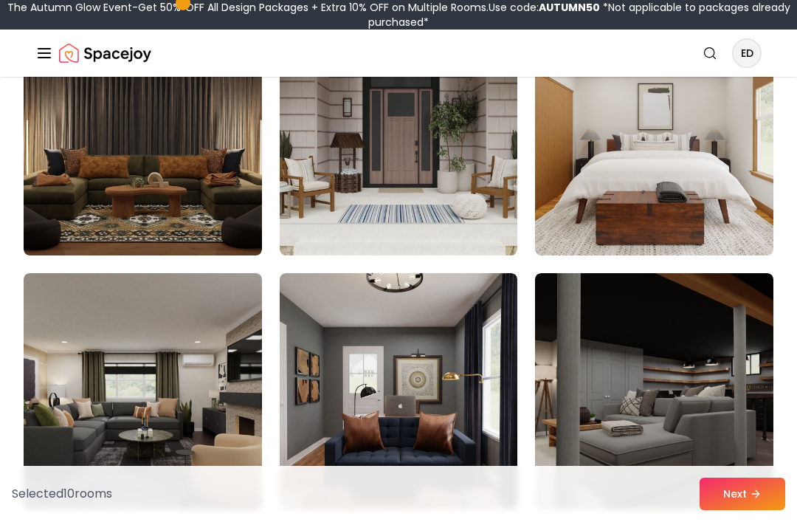
click at [483, 237] on img at bounding box center [399, 137] width 238 height 236
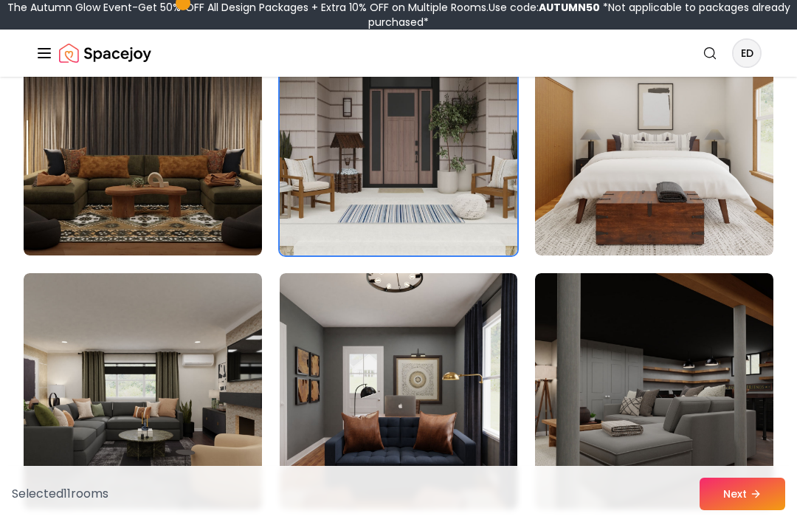
click at [46, 227] on img at bounding box center [143, 137] width 238 height 236
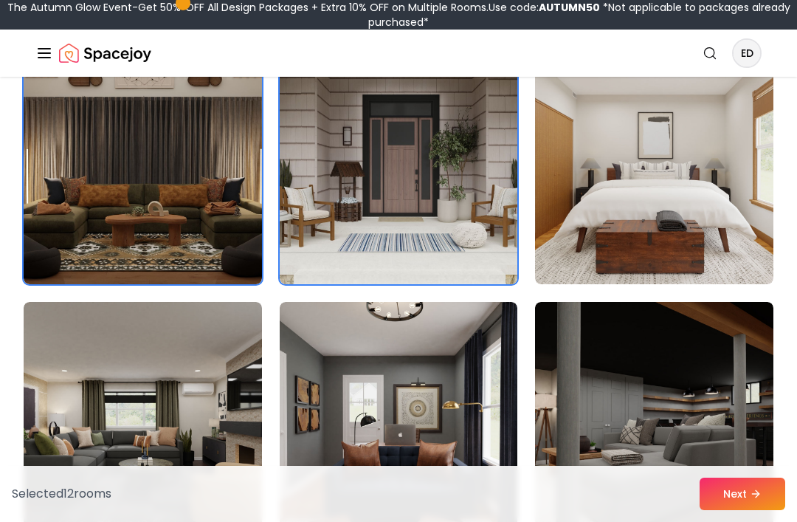
click at [708, 243] on img at bounding box center [654, 166] width 238 height 236
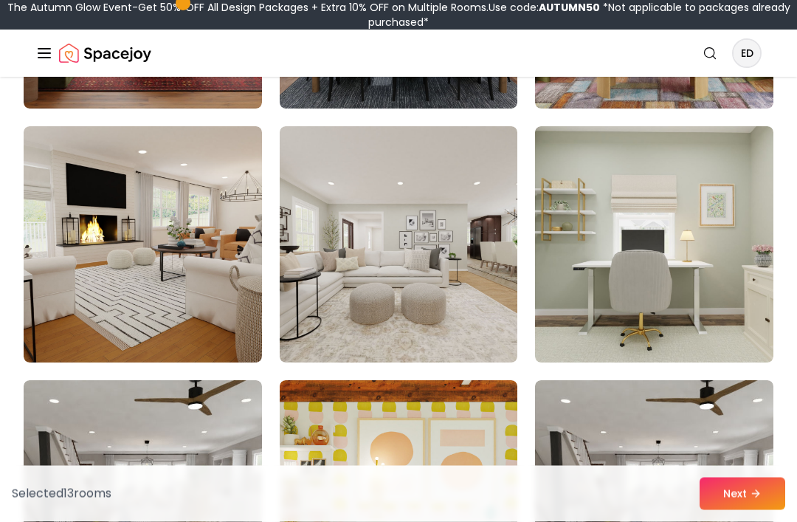
scroll to position [3900, 0]
click at [65, 264] on img at bounding box center [143, 244] width 238 height 236
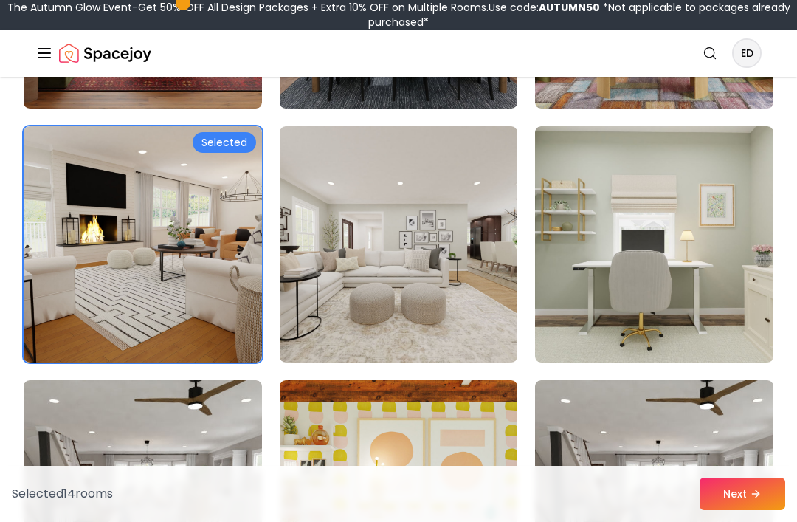
click at [500, 335] on img at bounding box center [399, 244] width 238 height 236
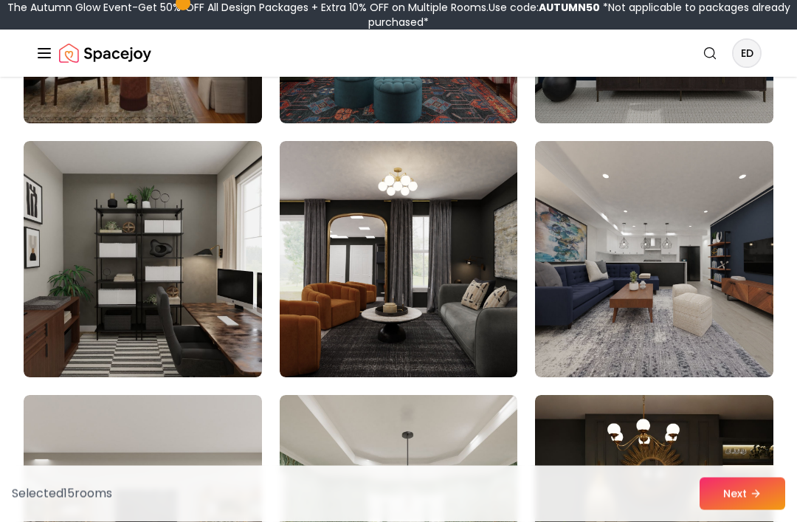
scroll to position [5409, 0]
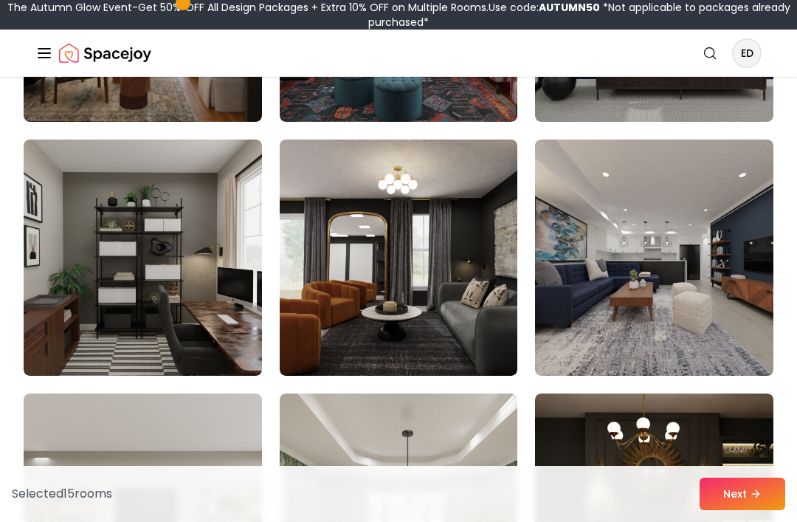
click at [494, 312] on img at bounding box center [399, 257] width 238 height 236
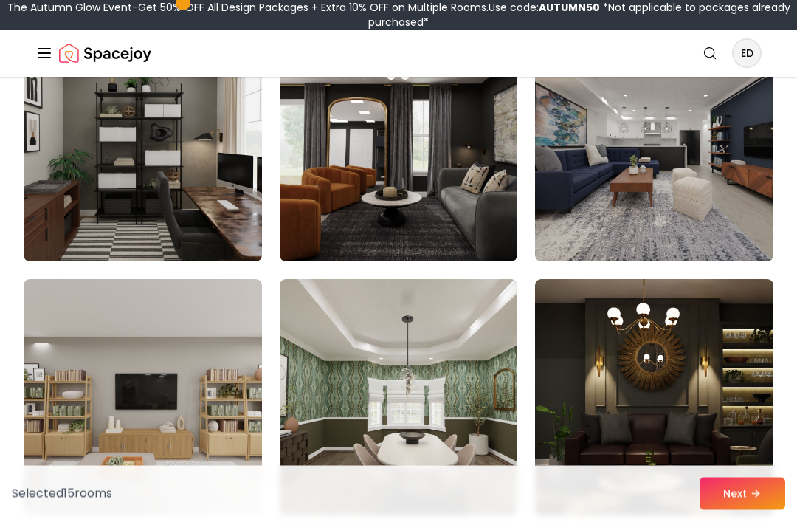
scroll to position [5527, 0]
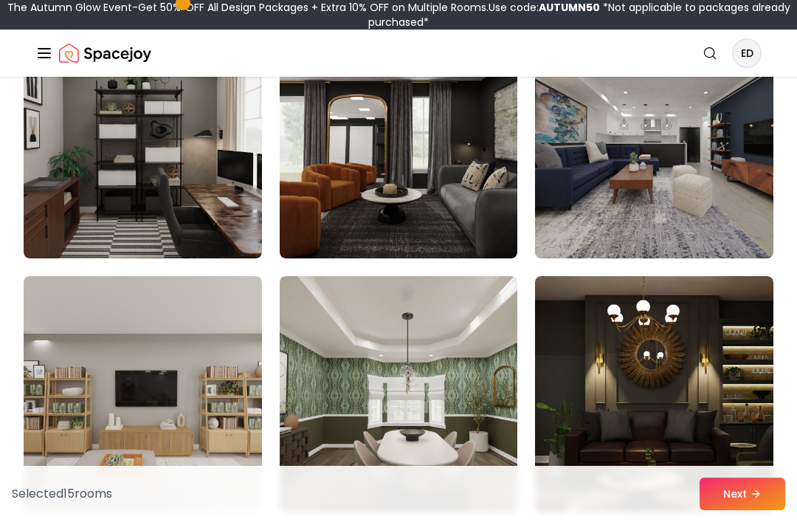
click at [736, 510] on button "Next" at bounding box center [743, 493] width 86 height 32
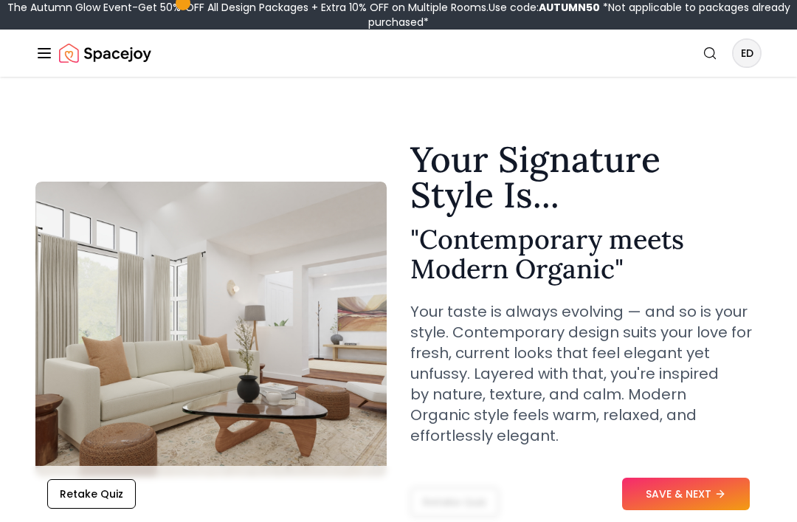
click at [705, 482] on button "SAVE & NEXT" at bounding box center [686, 493] width 128 height 32
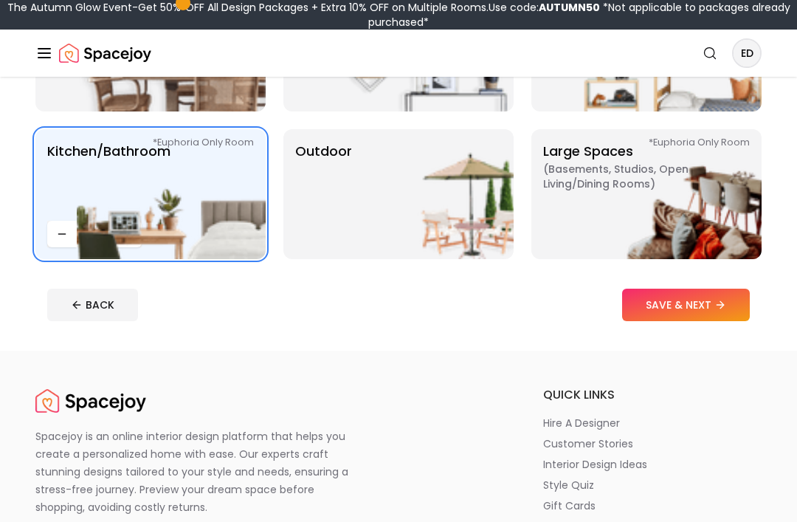
scroll to position [373, 0]
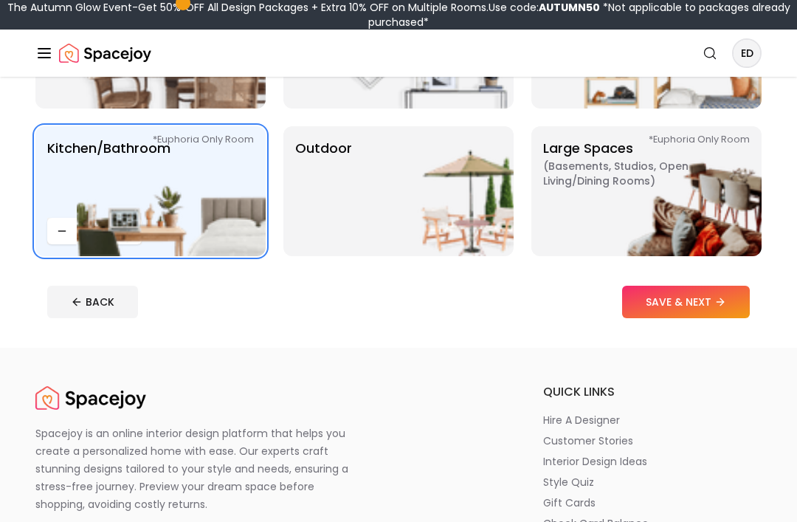
click at [730, 225] on img at bounding box center [667, 191] width 189 height 130
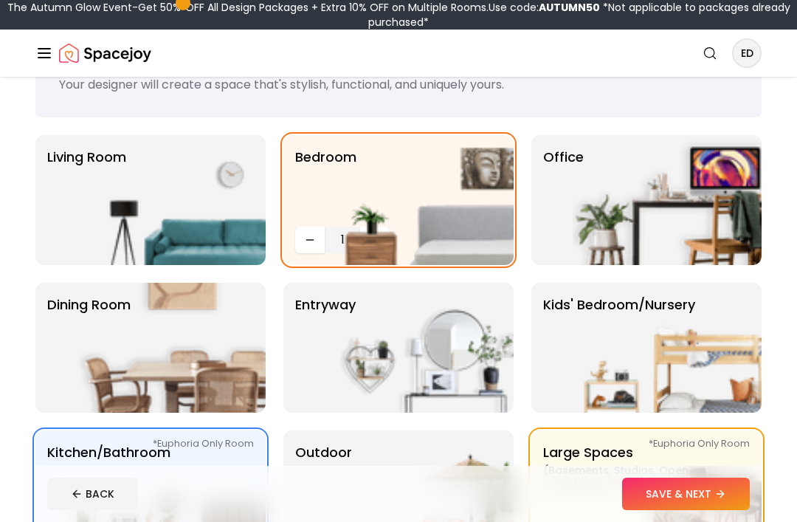
scroll to position [67, 0]
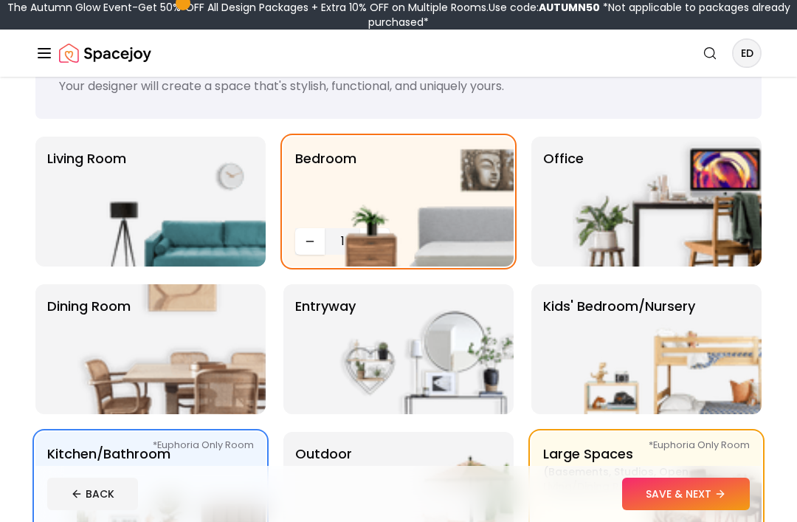
click at [387, 236] on img at bounding box center [419, 202] width 189 height 130
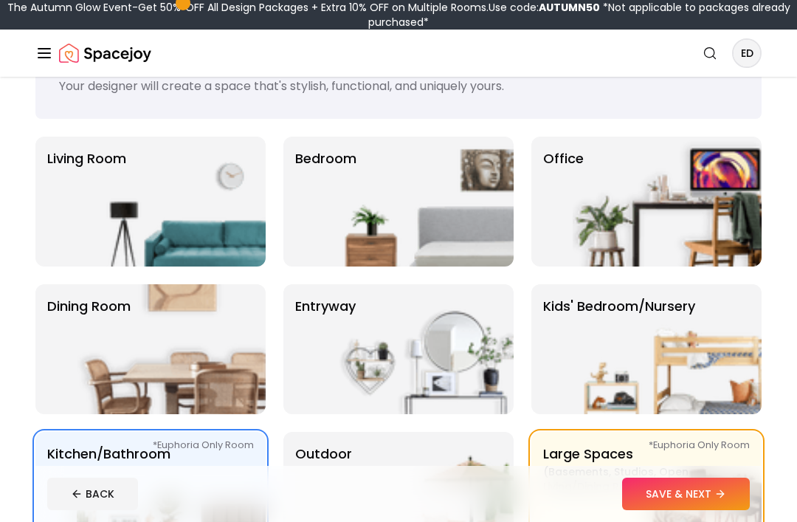
click at [426, 241] on img at bounding box center [419, 202] width 189 height 130
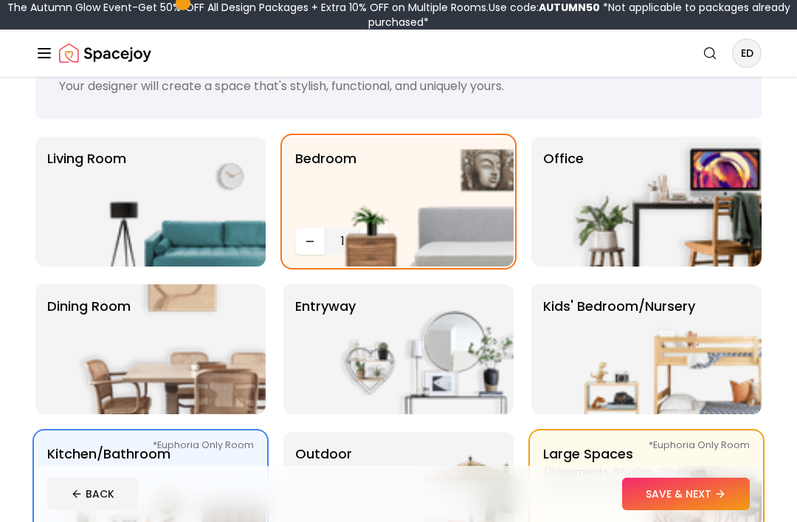
click at [74, 218] on p "Living Room" at bounding box center [86, 201] width 79 height 106
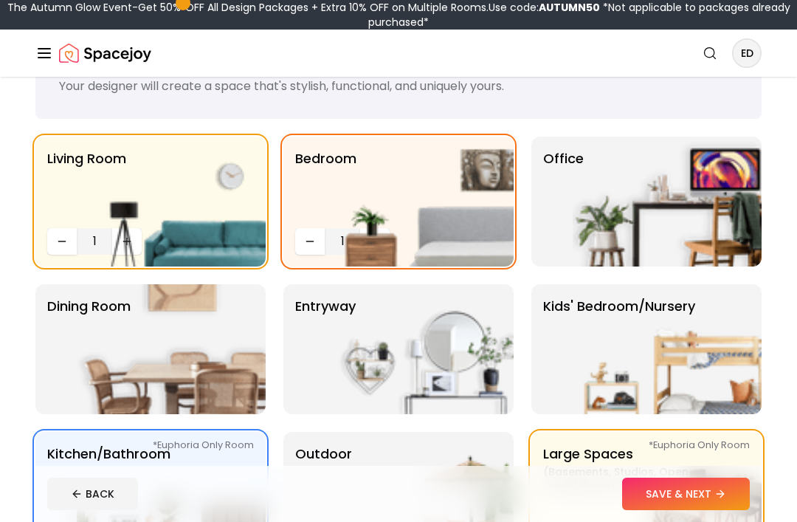
click at [94, 320] on img at bounding box center [171, 349] width 189 height 130
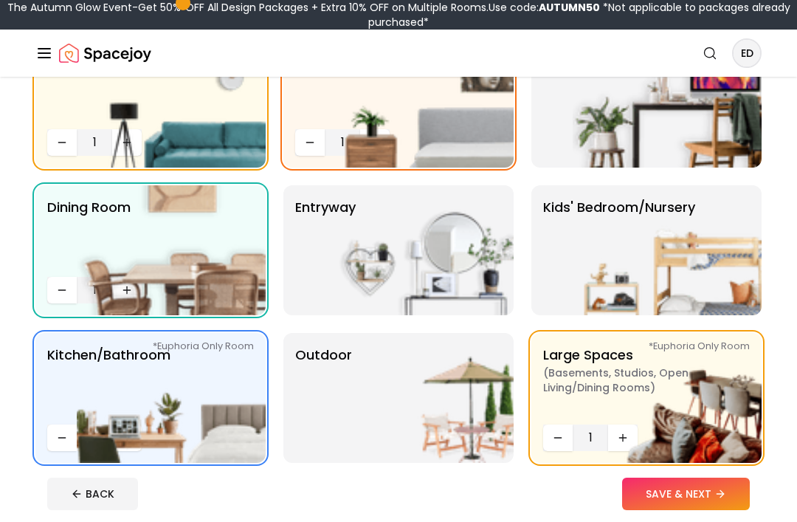
scroll to position [167, 0]
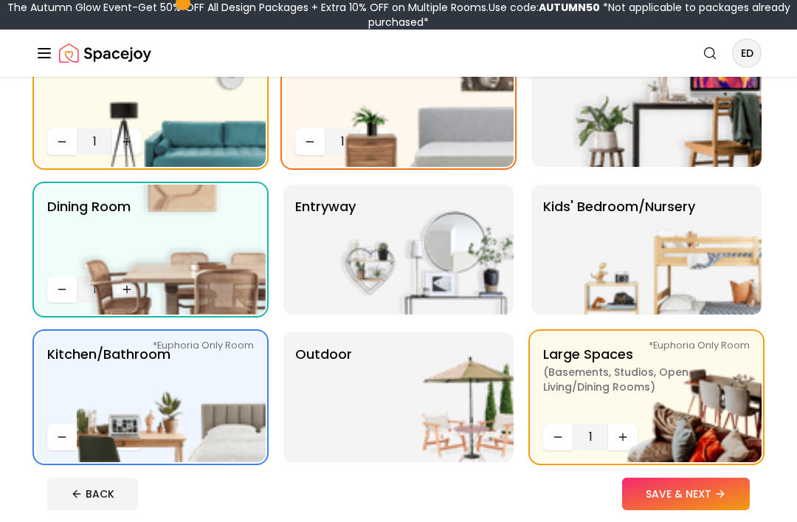
click at [345, 241] on img at bounding box center [419, 249] width 189 height 130
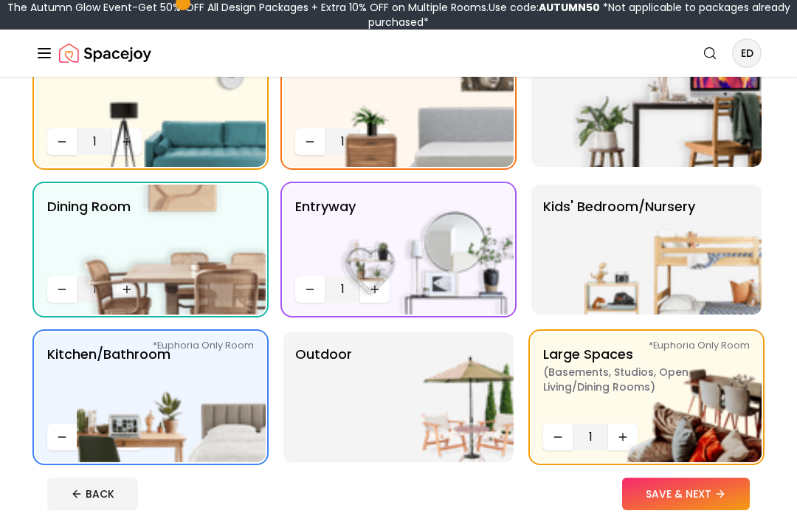
click at [719, 510] on button "SAVE & NEXT" at bounding box center [686, 493] width 128 height 32
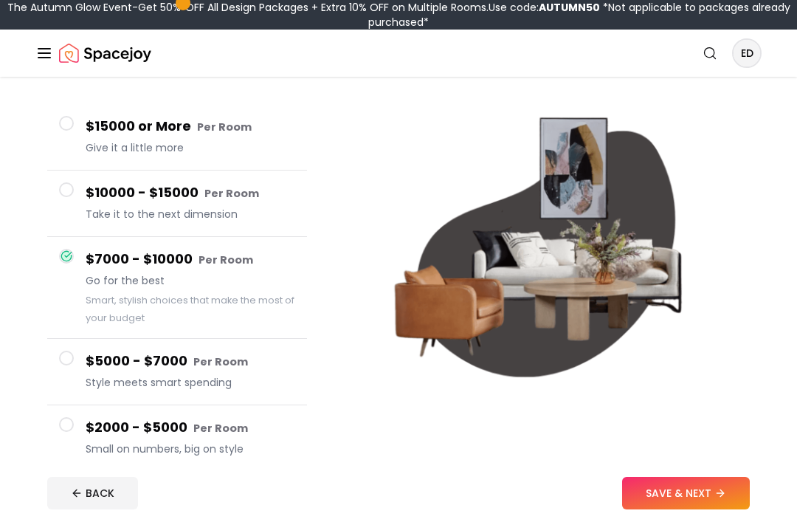
scroll to position [111, 0]
click at [694, 510] on button "SAVE & NEXT" at bounding box center [686, 493] width 128 height 32
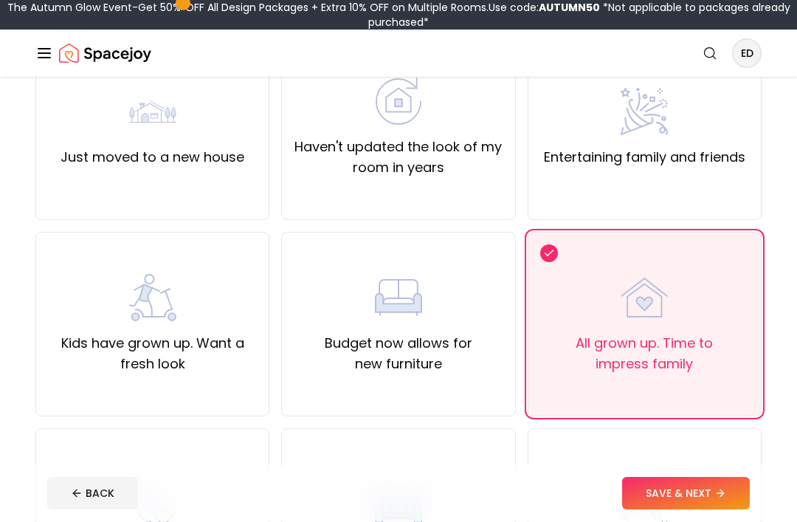
scroll to position [179, 0]
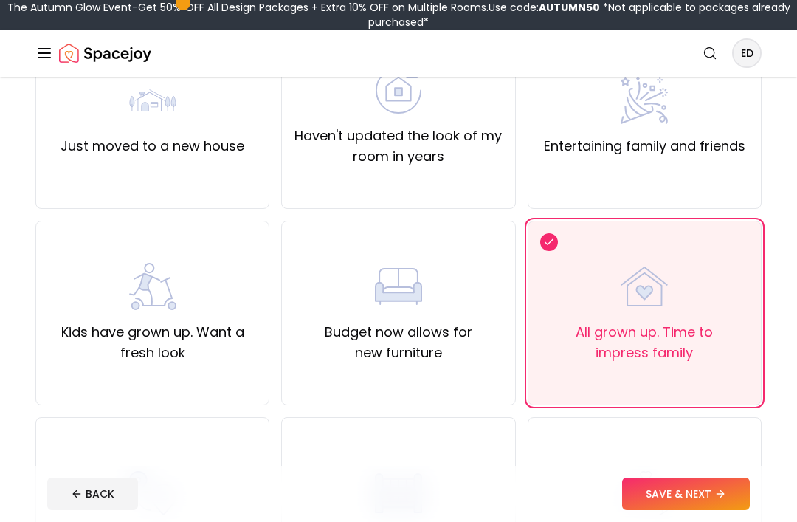
click at [680, 510] on button "SAVE & NEXT" at bounding box center [686, 493] width 128 height 32
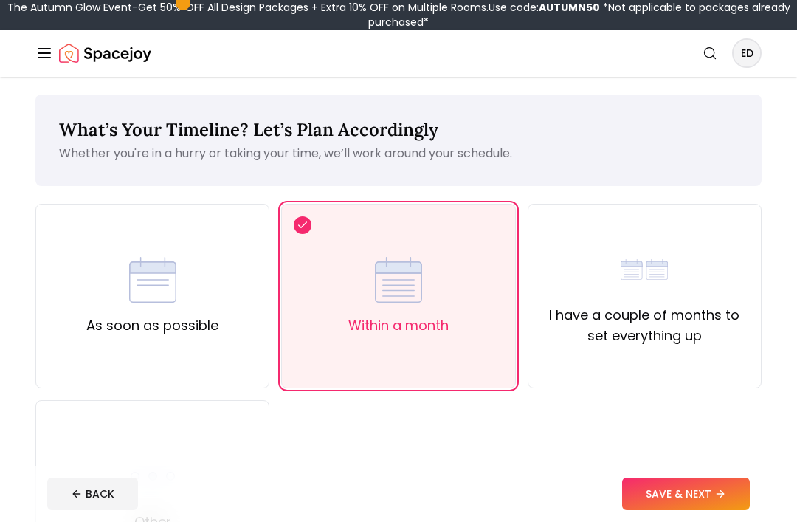
click at [710, 510] on button "SAVE & NEXT" at bounding box center [686, 493] width 128 height 32
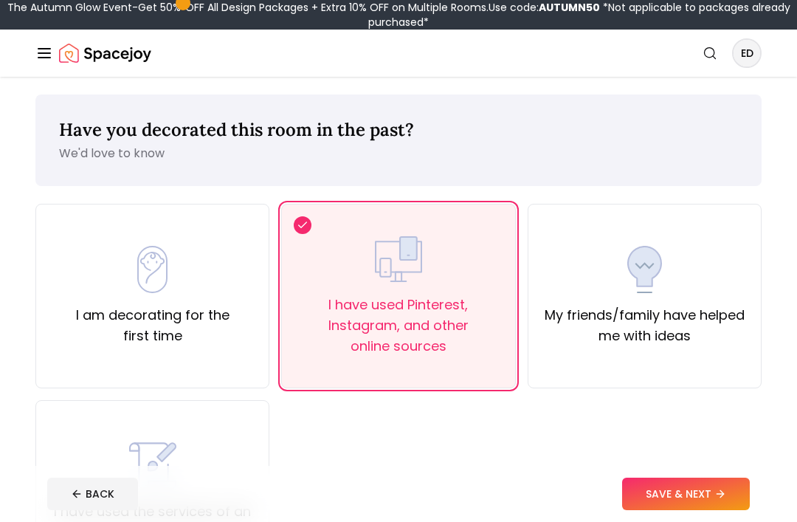
click at [711, 510] on button "SAVE & NEXT" at bounding box center [686, 493] width 128 height 32
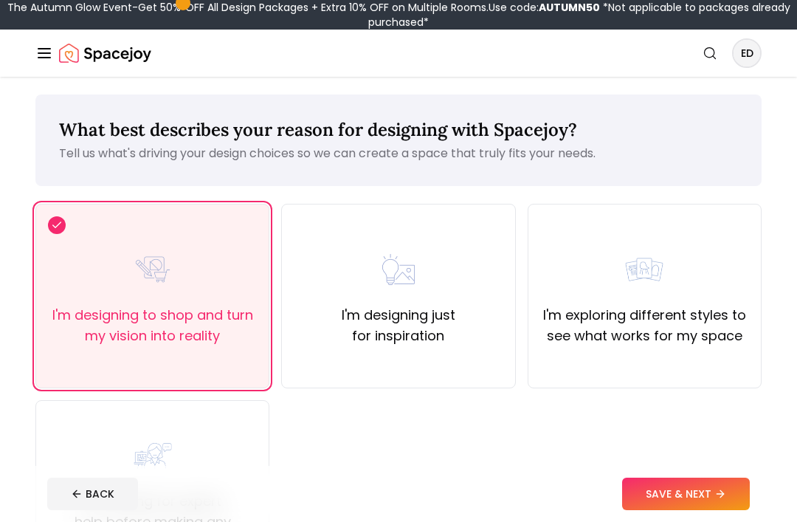
click at [483, 331] on label "I'm designing just for inspiration" at bounding box center [398, 325] width 209 height 41
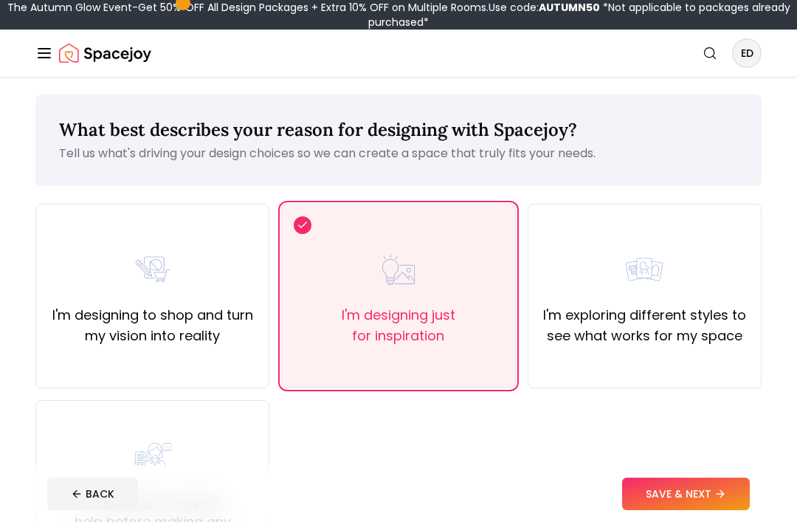
click at [722, 510] on button "SAVE & NEXT" at bounding box center [686, 493] width 128 height 32
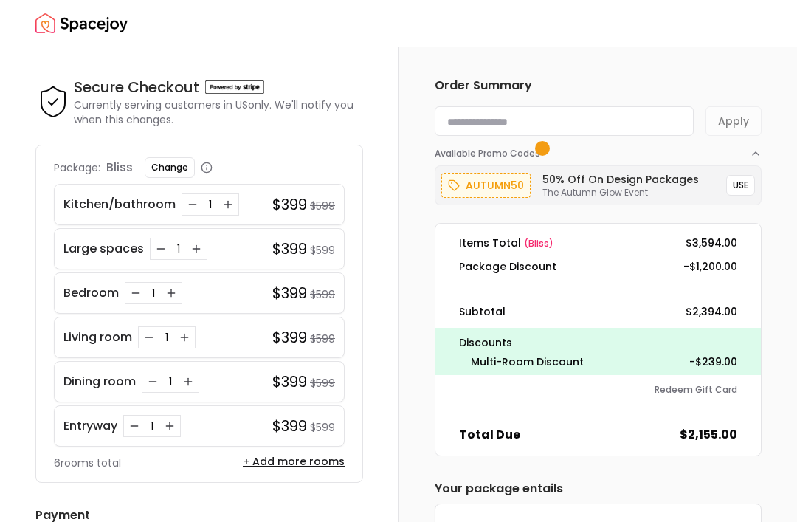
click at [124, 159] on p "bliss" at bounding box center [119, 168] width 27 height 18
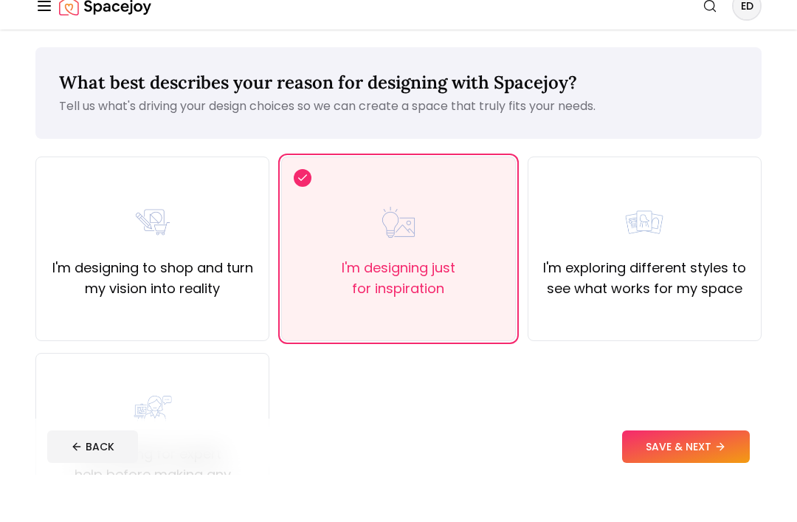
scroll to position [47, 0]
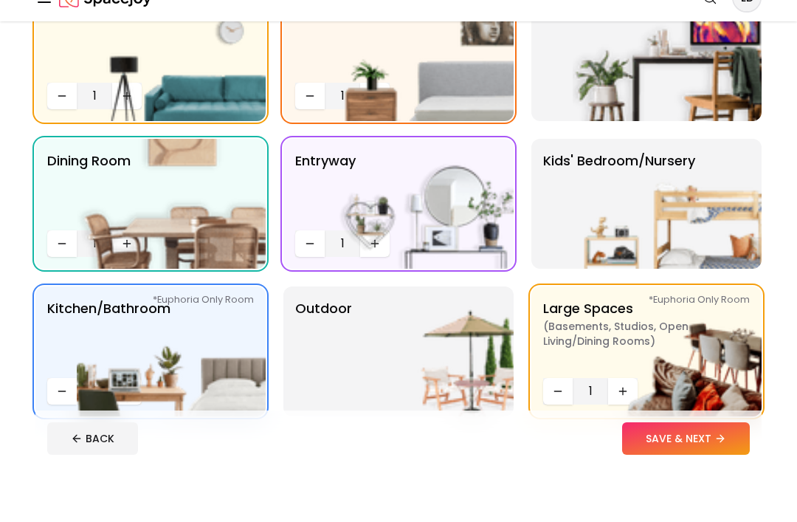
scroll to position [214, 0]
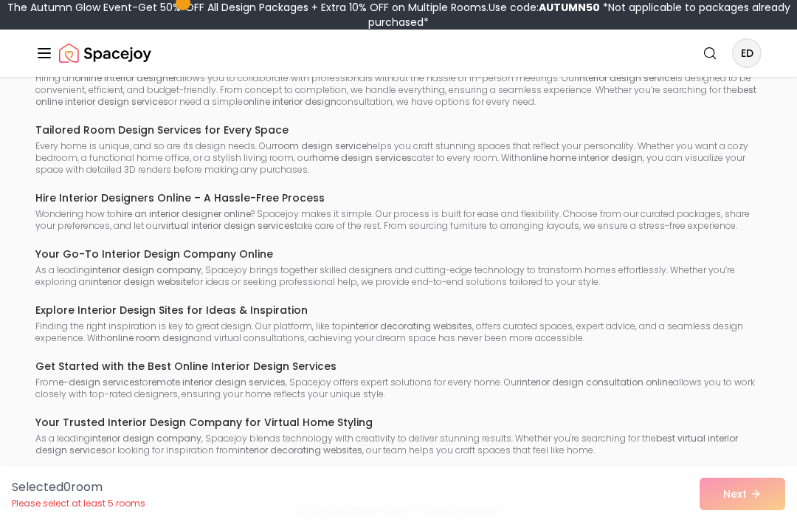
scroll to position [149, 0]
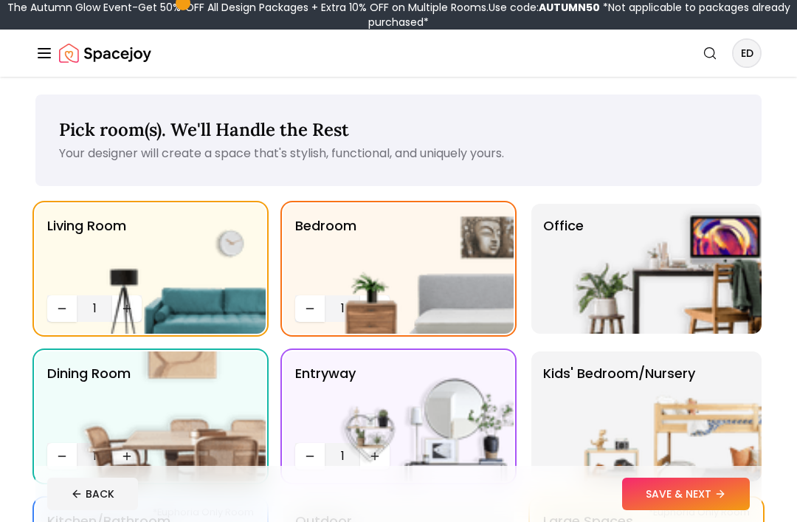
click at [77, 61] on img "Spacejoy" at bounding box center [105, 53] width 92 height 30
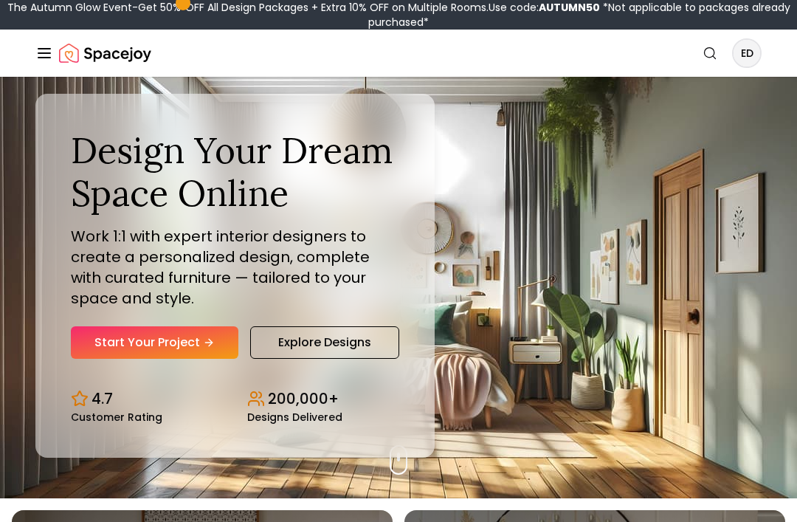
scroll to position [32, 0]
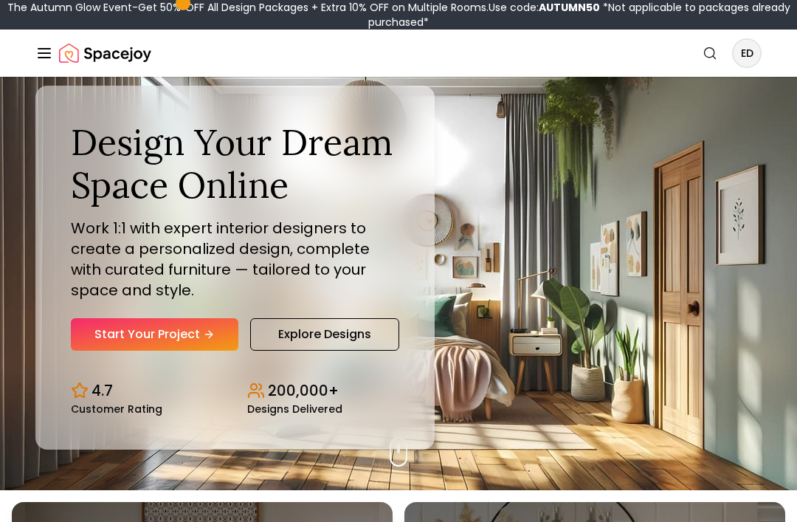
click at [305, 336] on div "Design Your Dream Space Online Work 1:1 with expert interior designers to creat…" at bounding box center [235, 235] width 328 height 229
click at [305, 350] on link "Explore Designs" at bounding box center [324, 334] width 149 height 32
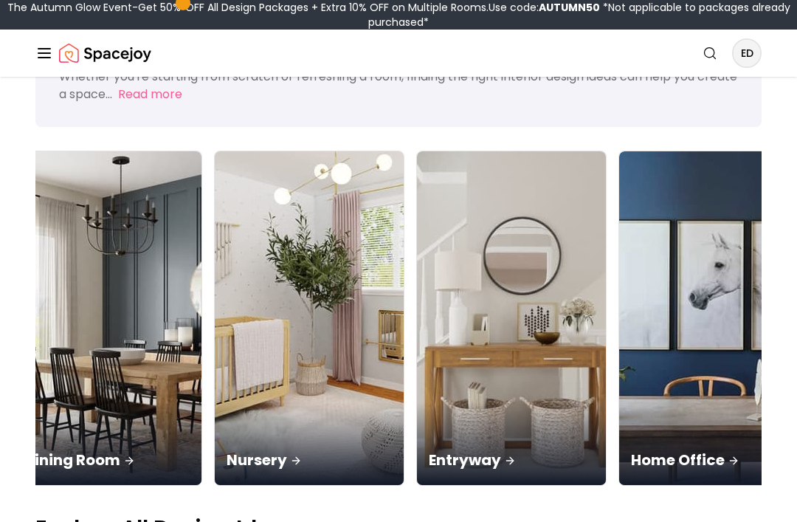
scroll to position [0, 427]
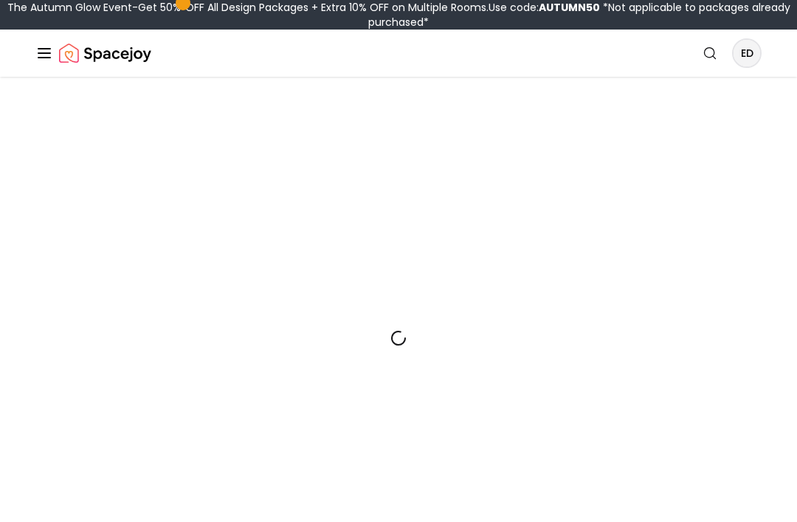
click at [528, 304] on div at bounding box center [398, 338] width 726 height 522
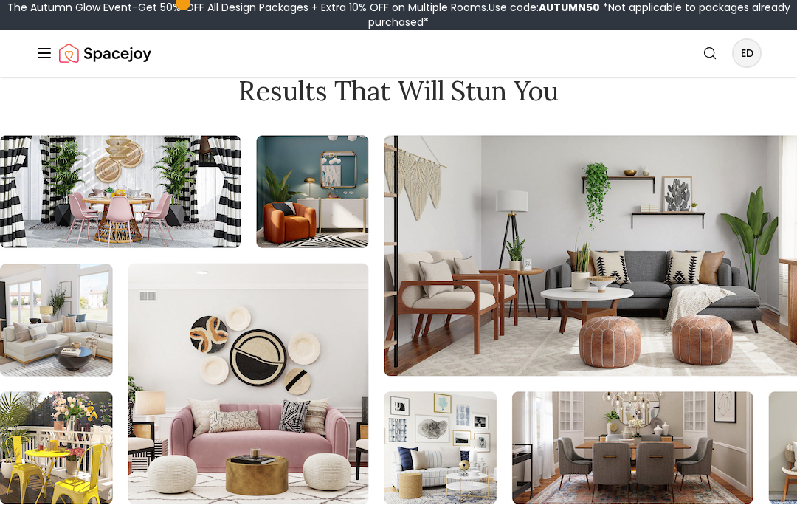
scroll to position [1147, 0]
